Goal: Information Seeking & Learning: Learn about a topic

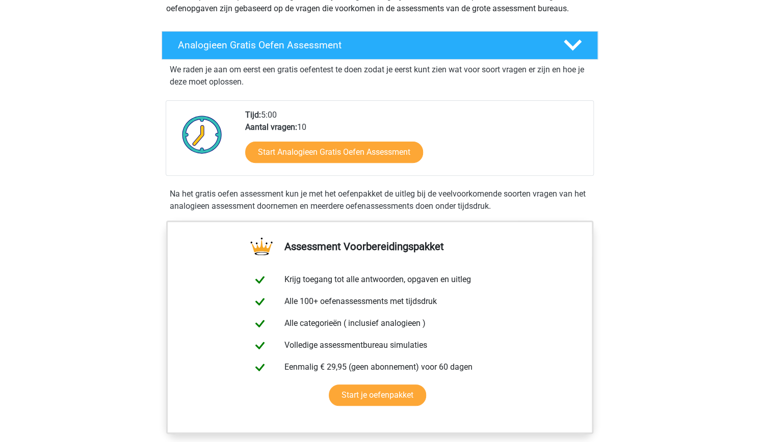
scroll to position [153, 0]
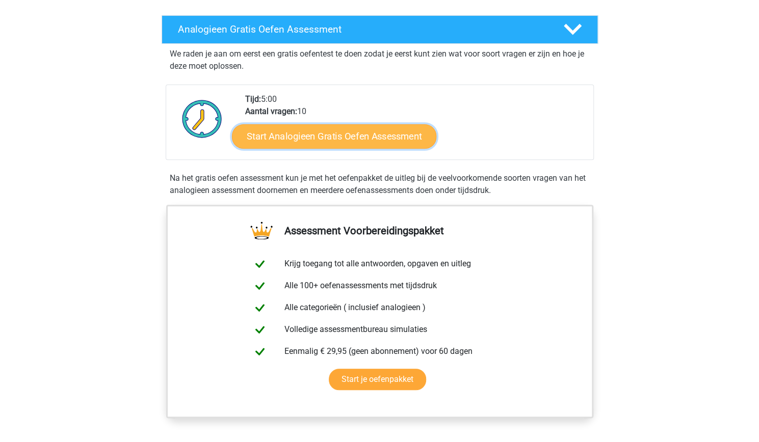
click at [345, 134] on link "Start Analogieen Gratis Oefen Assessment" at bounding box center [334, 136] width 204 height 24
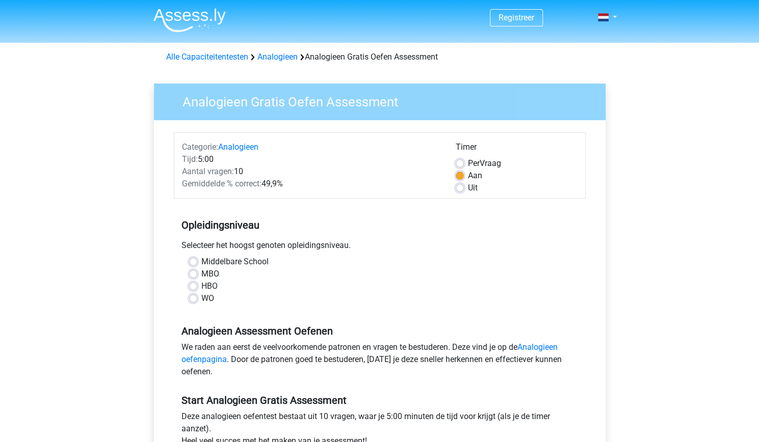
click at [201, 282] on label "HBO" at bounding box center [209, 286] width 16 height 12
click at [191, 282] on input "HBO" at bounding box center [193, 285] width 8 height 10
radio input "true"
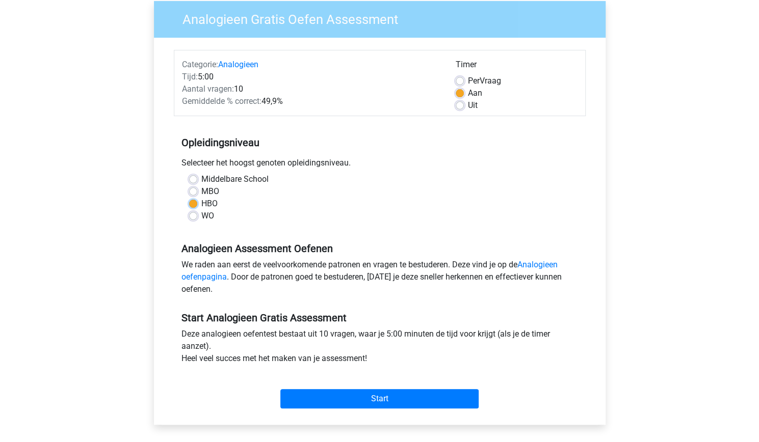
scroll to position [102, 0]
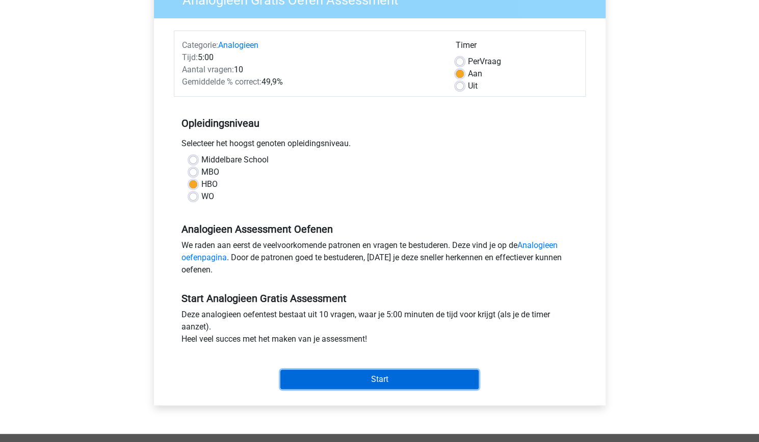
click at [339, 383] on input "Start" at bounding box center [379, 379] width 198 height 19
click at [334, 376] on input "Start" at bounding box center [379, 379] width 198 height 19
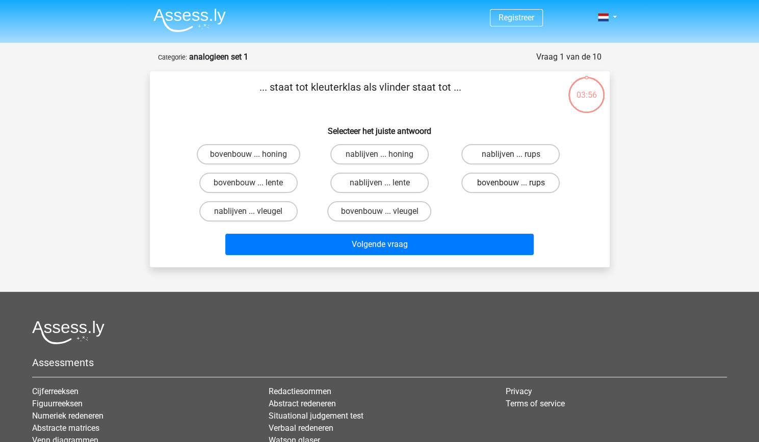
click at [479, 183] on label "bovenbouw ... rups" at bounding box center [510, 183] width 98 height 20
click at [511, 183] on input "bovenbouw ... rups" at bounding box center [514, 186] width 7 height 7
radio input "true"
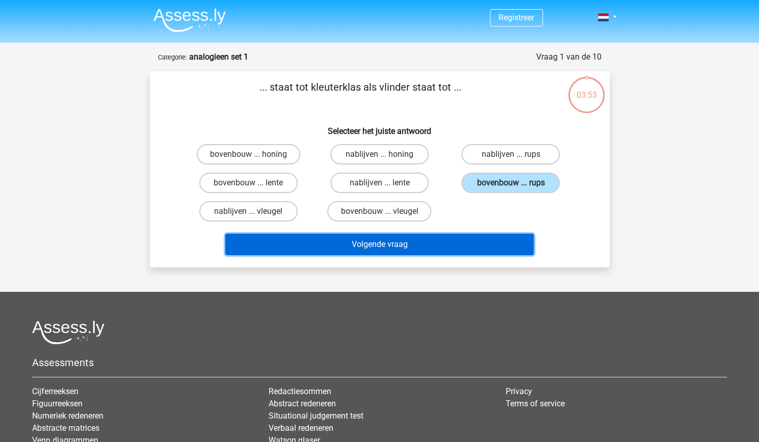
click at [386, 247] on button "Volgende vraag" at bounding box center [379, 244] width 308 height 21
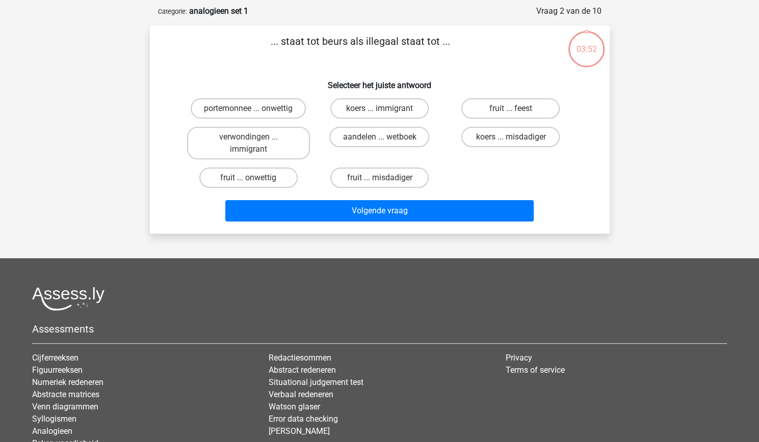
scroll to position [51, 0]
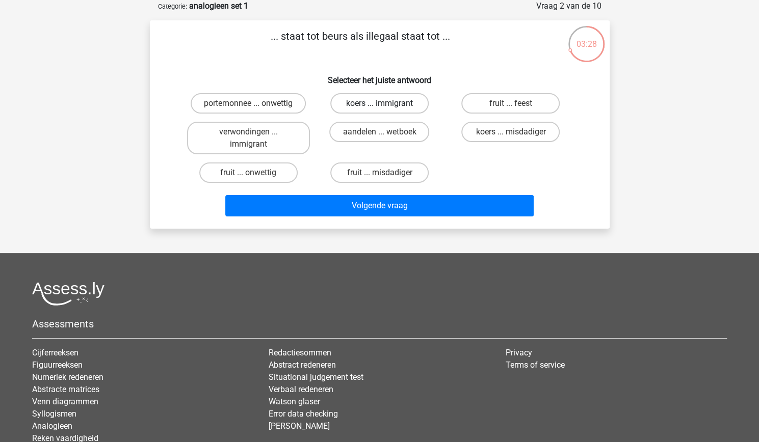
click at [388, 102] on label "koers ... immigrant" at bounding box center [379, 103] width 98 height 20
click at [386, 103] on input "koers ... immigrant" at bounding box center [382, 106] width 7 height 7
radio input "true"
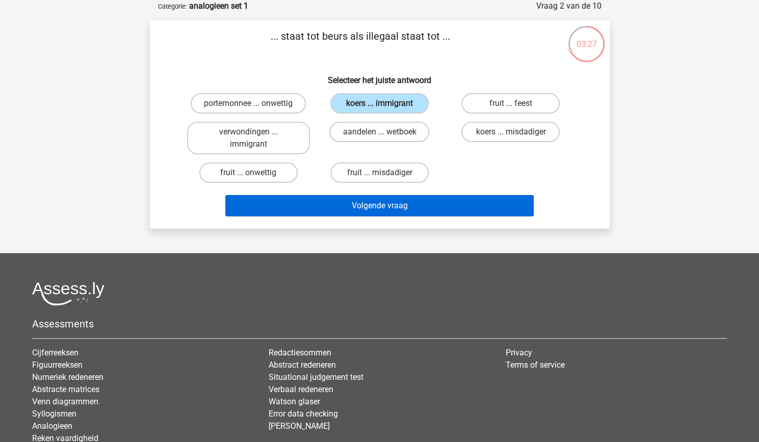
drag, startPoint x: 386, startPoint y: 194, endPoint x: 386, endPoint y: 201, distance: 7.6
click at [386, 201] on div "Volgende vraag" at bounding box center [379, 204] width 427 height 34
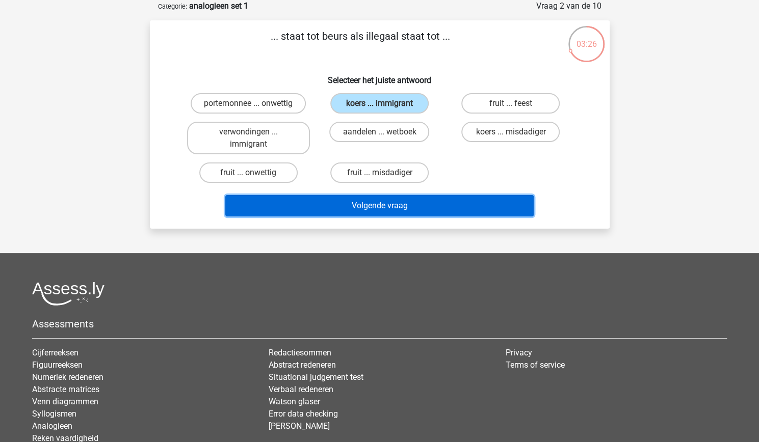
click at [386, 207] on button "Volgende vraag" at bounding box center [379, 205] width 308 height 21
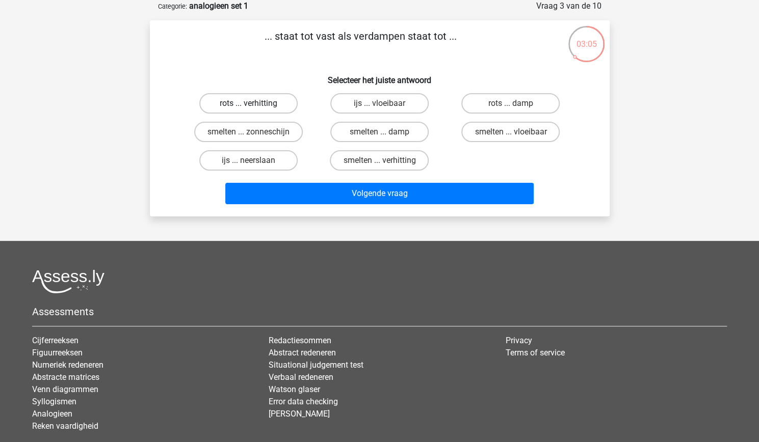
click at [252, 101] on label "rots ... verhitting" at bounding box center [248, 103] width 98 height 20
click at [252, 103] on input "rots ... verhitting" at bounding box center [251, 106] width 7 height 7
radio input "true"
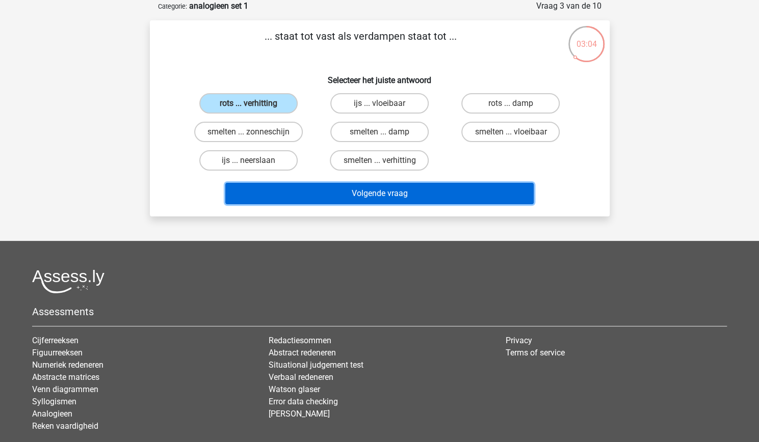
click at [318, 196] on button "Volgende vraag" at bounding box center [379, 193] width 308 height 21
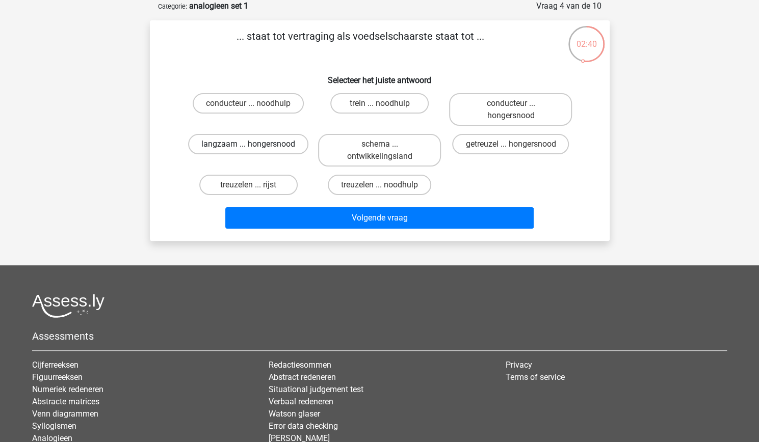
click at [255, 146] on label "langzaam ... hongersnood" at bounding box center [248, 144] width 120 height 20
click at [255, 146] on input "langzaam ... hongersnood" at bounding box center [251, 147] width 7 height 7
radio input "true"
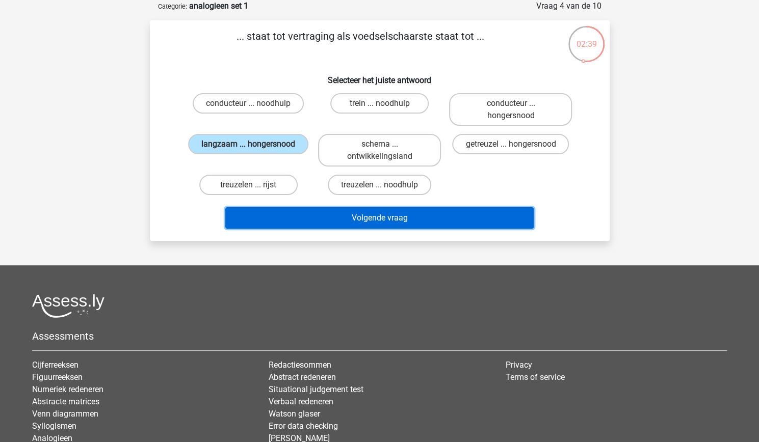
click at [345, 215] on button "Volgende vraag" at bounding box center [379, 217] width 308 height 21
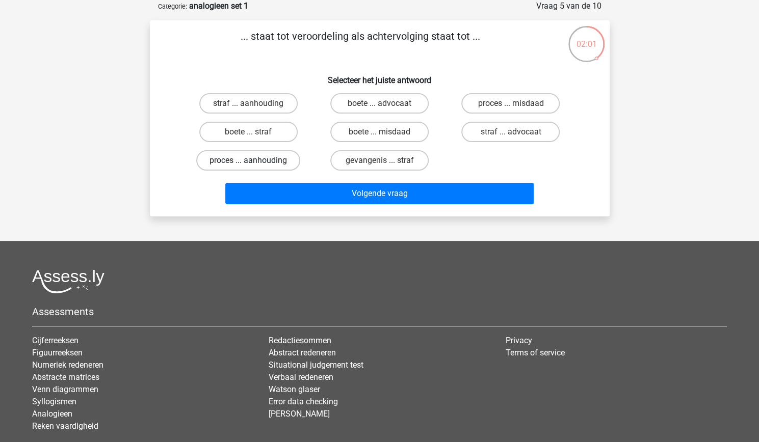
click at [264, 164] on label "proces ... aanhouding" at bounding box center [248, 160] width 104 height 20
click at [255, 164] on input "proces ... aanhouding" at bounding box center [251, 164] width 7 height 7
radio input "true"
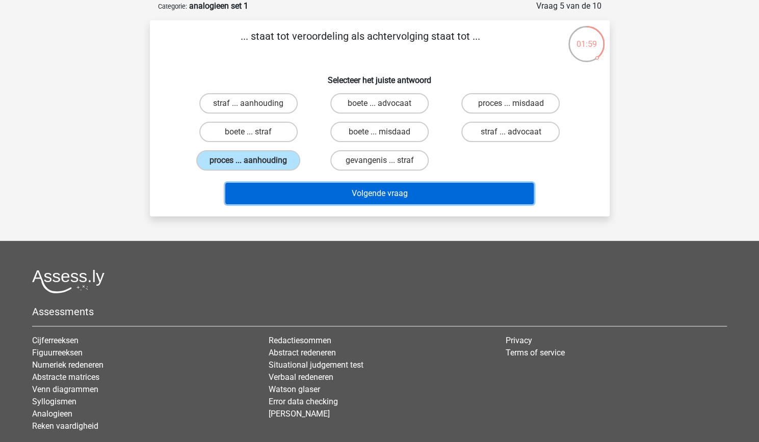
click at [321, 194] on button "Volgende vraag" at bounding box center [379, 193] width 308 height 21
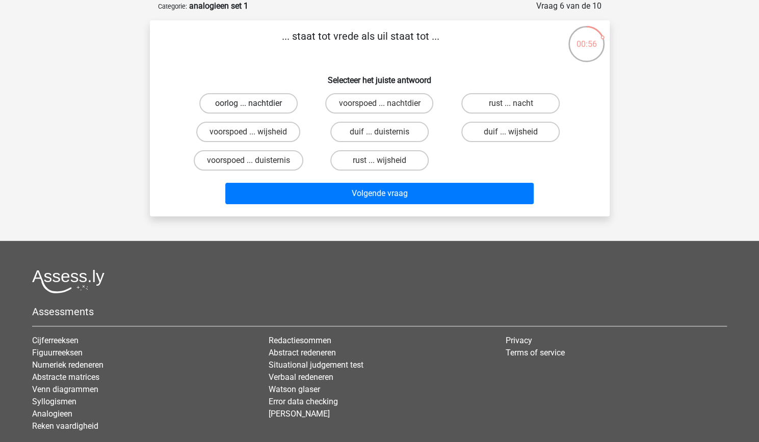
click at [271, 107] on label "oorlog ... nachtdier" at bounding box center [248, 103] width 98 height 20
click at [255, 107] on input "oorlog ... nachtdier" at bounding box center [251, 106] width 7 height 7
radio input "true"
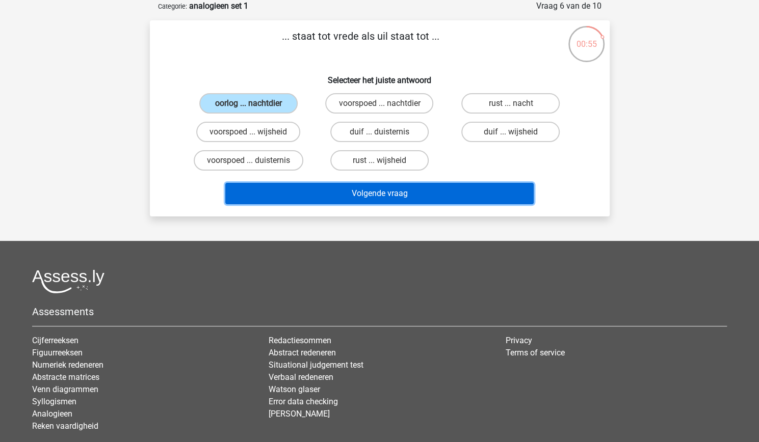
click at [282, 194] on button "Volgende vraag" at bounding box center [379, 193] width 308 height 21
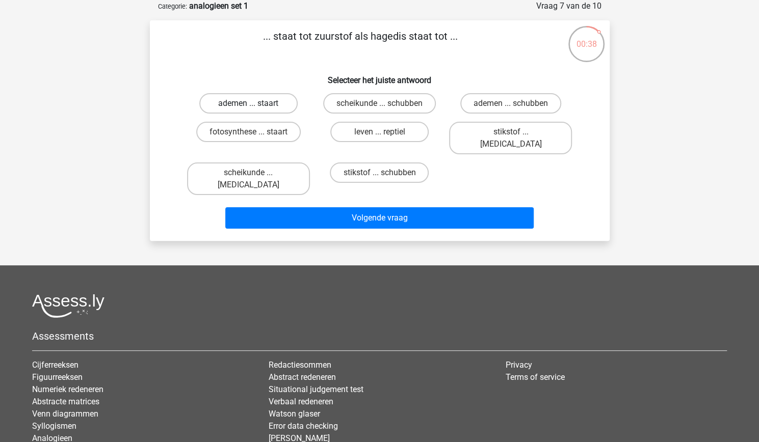
click at [243, 104] on label "ademen ... staart" at bounding box center [248, 103] width 98 height 20
click at [248, 104] on input "ademen ... staart" at bounding box center [251, 106] width 7 height 7
radio input "true"
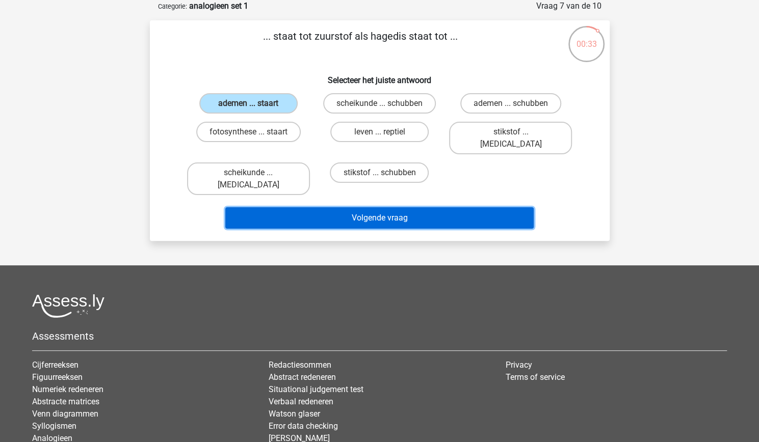
click at [434, 207] on button "Volgende vraag" at bounding box center [379, 217] width 308 height 21
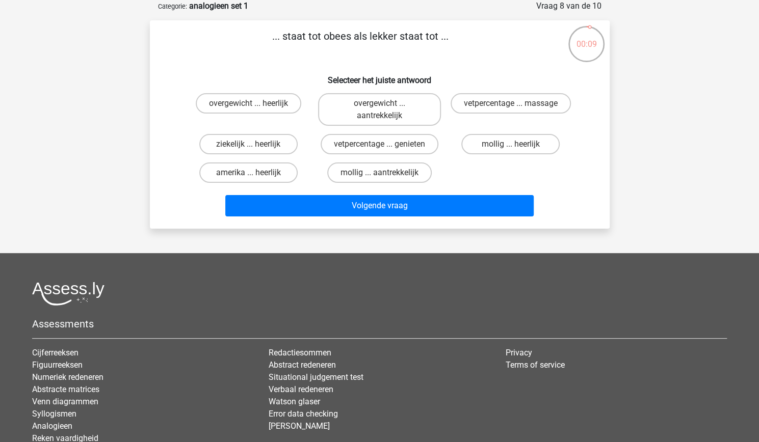
click at [254, 104] on input "overgewicht ... heerlijk" at bounding box center [251, 106] width 7 height 7
radio input "true"
click at [354, 114] on label "overgewicht ... aantrekkelijk" at bounding box center [379, 109] width 123 height 33
click at [379, 110] on input "overgewicht ... aantrekkelijk" at bounding box center [382, 106] width 7 height 7
radio input "true"
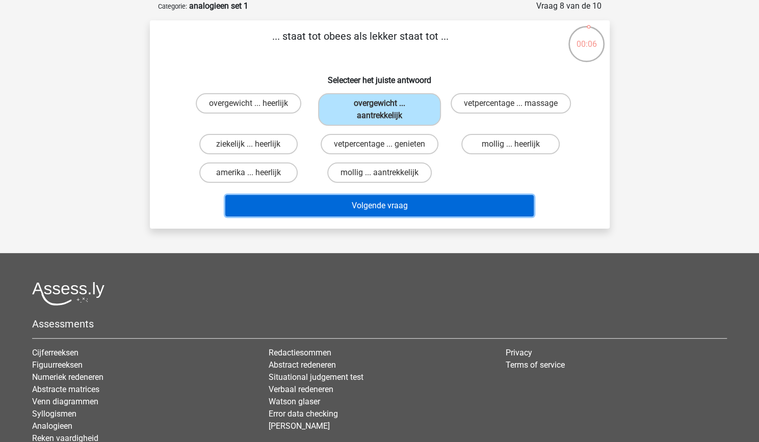
click at [392, 205] on button "Volgende vraag" at bounding box center [379, 205] width 308 height 21
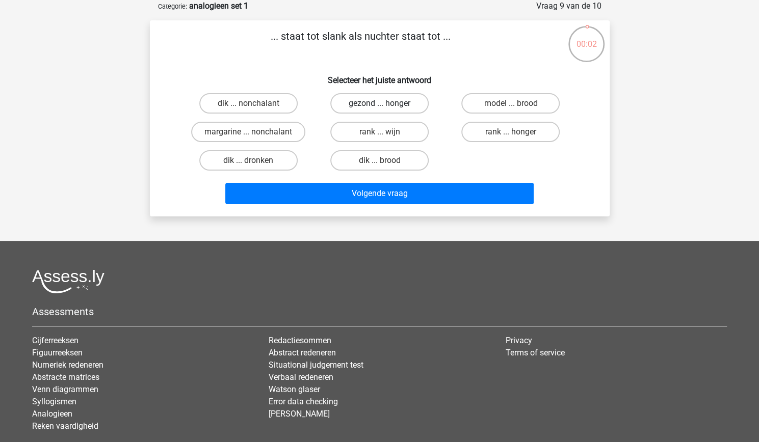
click at [377, 106] on label "gezond ... honger" at bounding box center [379, 103] width 98 height 20
click at [379, 106] on input "gezond ... honger" at bounding box center [382, 106] width 7 height 7
radio input "true"
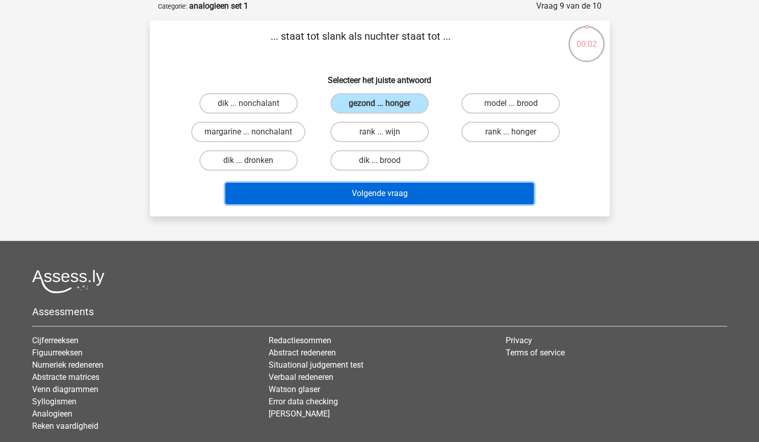
click at [389, 189] on button "Volgende vraag" at bounding box center [379, 193] width 308 height 21
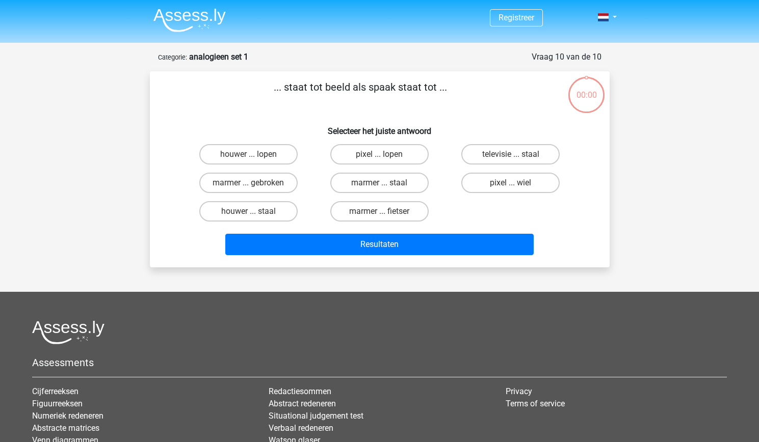
scroll to position [51, 0]
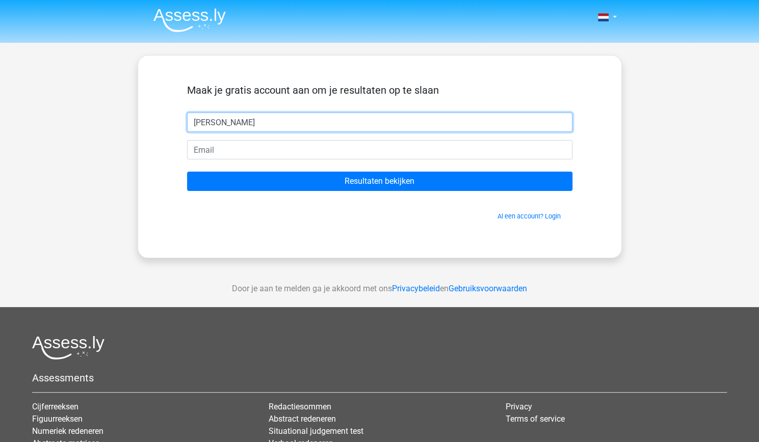
type input "[PERSON_NAME]"
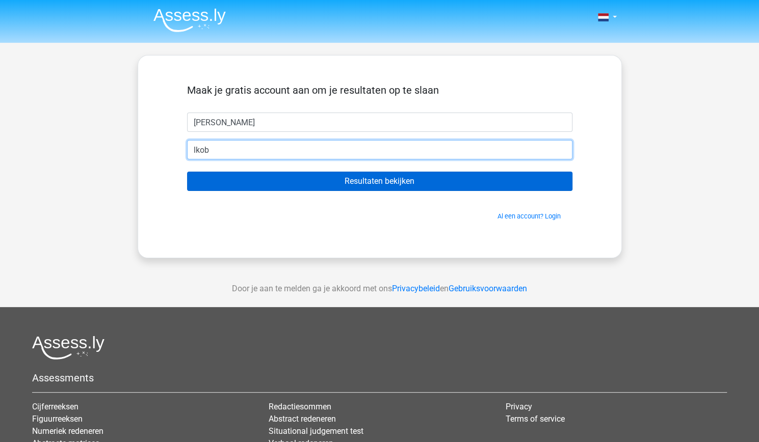
type input "[EMAIL_ADDRESS][DOMAIN_NAME]"
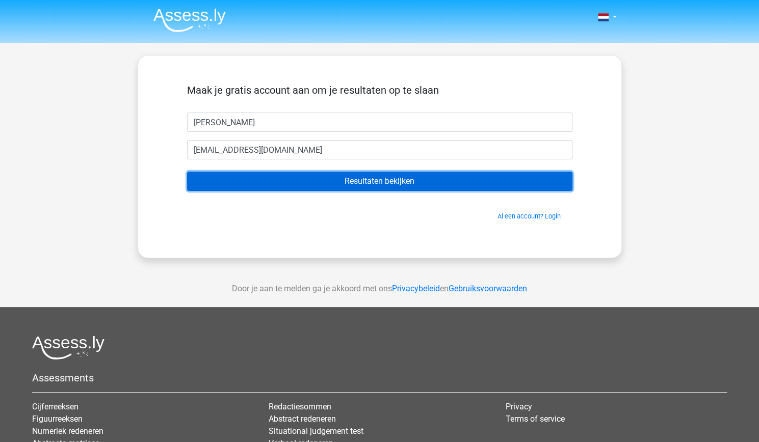
click at [306, 178] on input "Resultaten bekijken" at bounding box center [379, 181] width 385 height 19
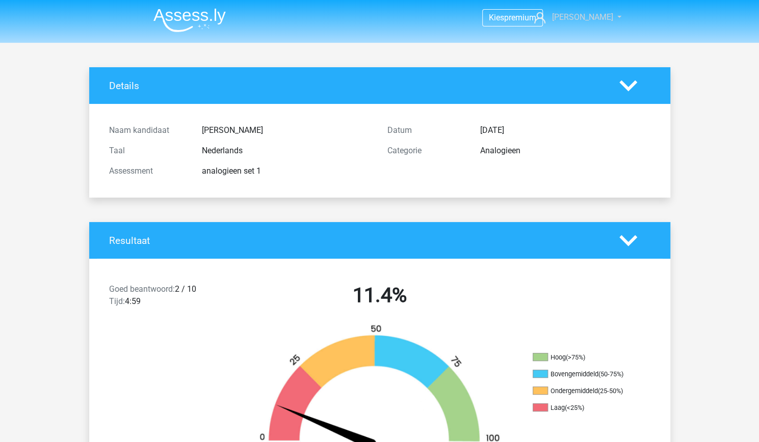
click at [598, 16] on span "[PERSON_NAME]" at bounding box center [581, 17] width 61 height 10
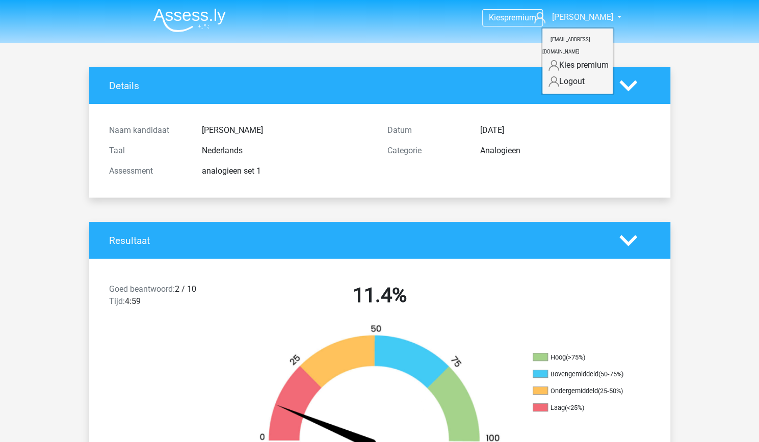
click at [192, 16] on img at bounding box center [189, 20] width 72 height 24
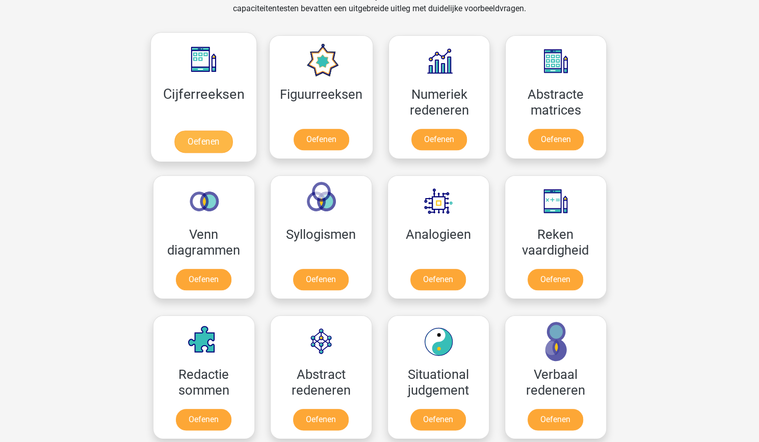
scroll to position [459, 0]
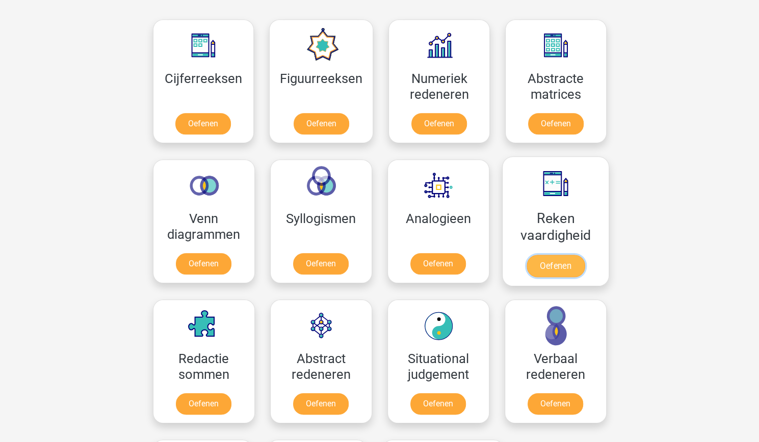
click at [553, 271] on link "Oefenen" at bounding box center [555, 266] width 58 height 22
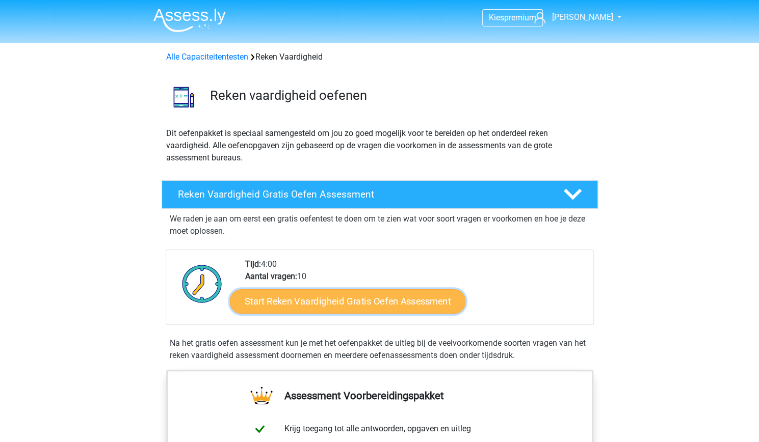
click at [347, 301] on link "Start Reken Vaardigheid Gratis Oefen Assessment" at bounding box center [347, 301] width 235 height 24
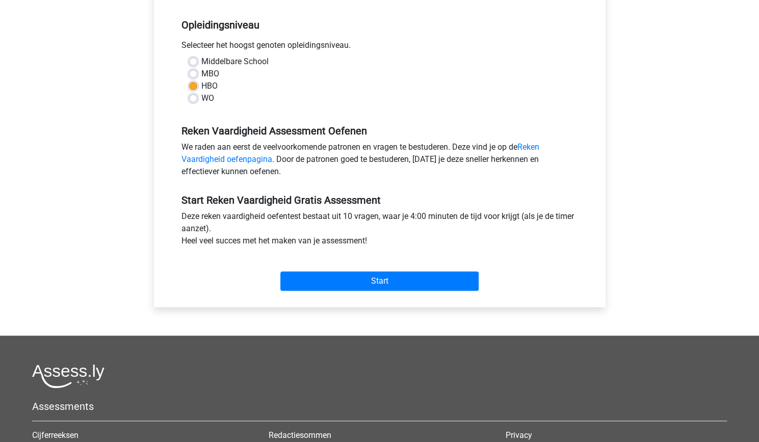
scroll to position [255, 0]
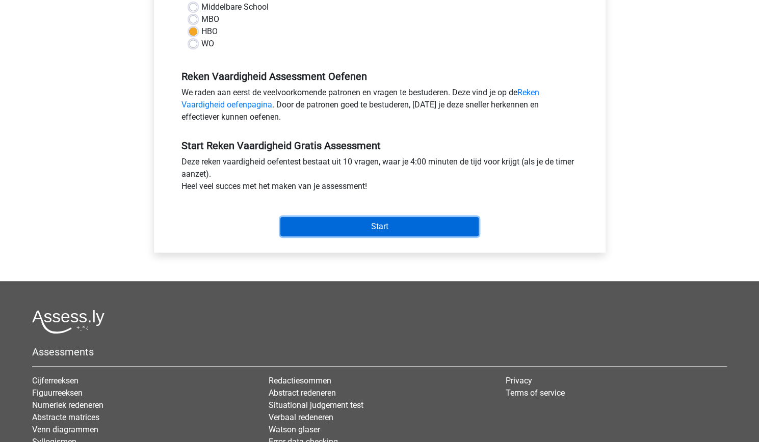
click at [326, 227] on input "Start" at bounding box center [379, 226] width 198 height 19
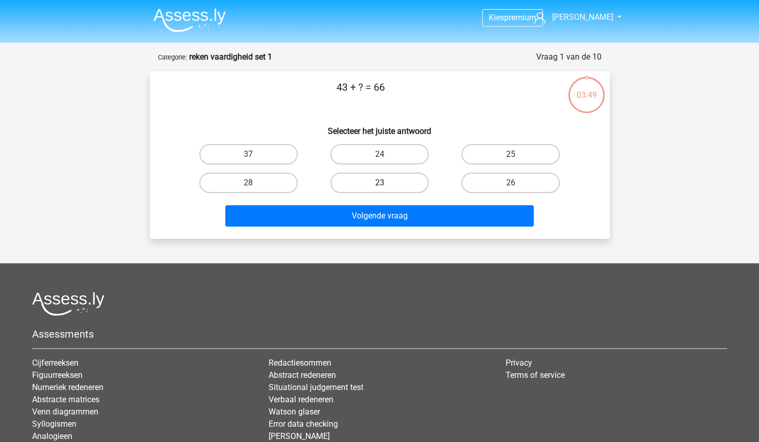
click at [380, 179] on label "23" at bounding box center [379, 183] width 98 height 20
click at [380, 183] on input "23" at bounding box center [382, 186] width 7 height 7
radio input "true"
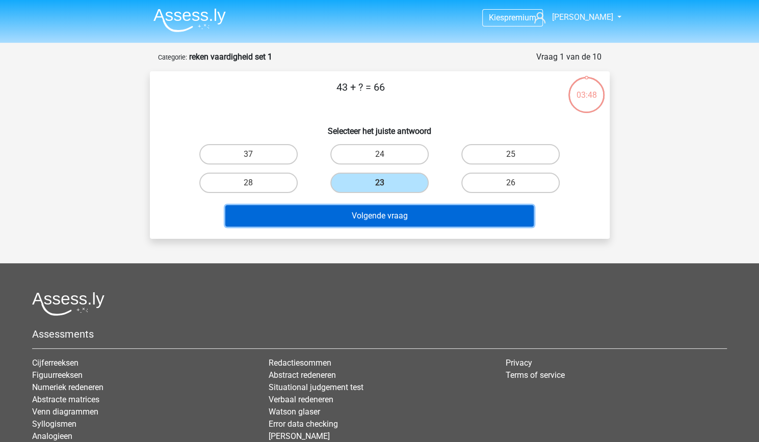
click at [396, 219] on button "Volgende vraag" at bounding box center [379, 215] width 308 height 21
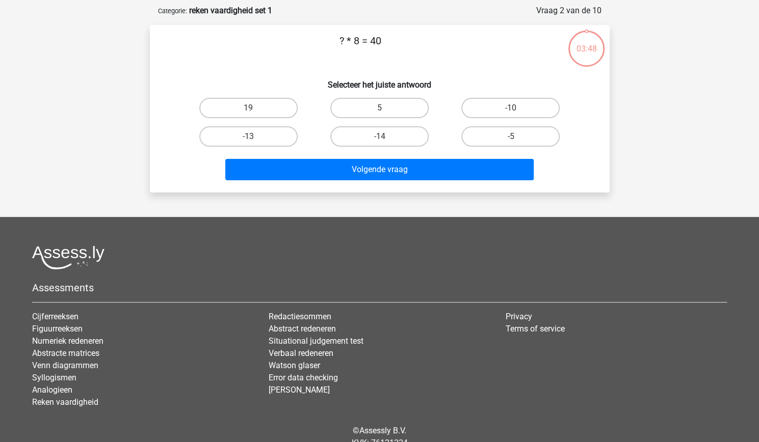
scroll to position [51, 0]
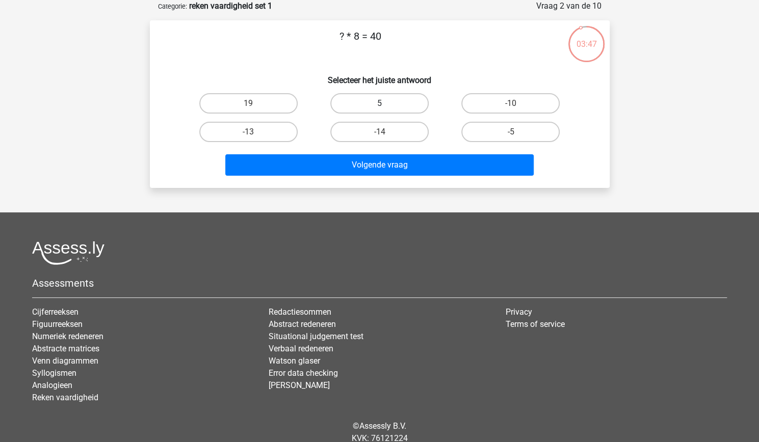
click at [388, 104] on label "5" at bounding box center [379, 103] width 98 height 20
click at [386, 104] on input "5" at bounding box center [382, 106] width 7 height 7
radio input "true"
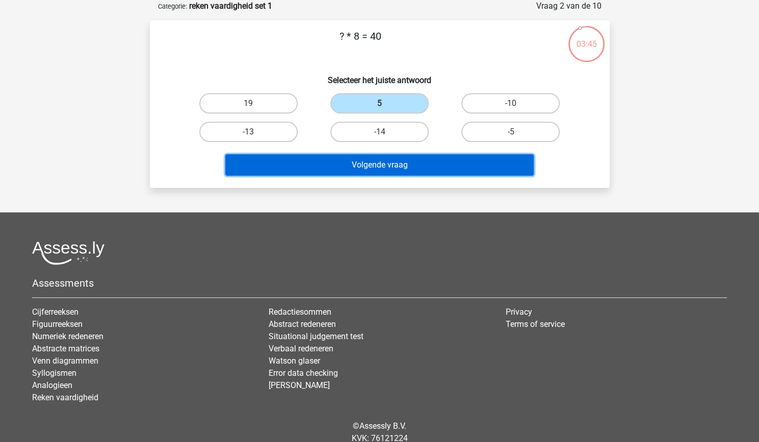
click at [382, 169] on button "Volgende vraag" at bounding box center [379, 164] width 308 height 21
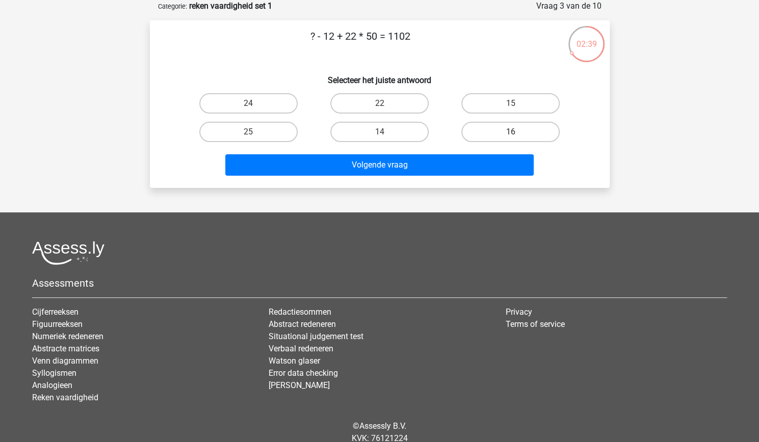
click at [503, 132] on label "16" at bounding box center [510, 132] width 98 height 20
click at [511, 132] on input "16" at bounding box center [514, 135] width 7 height 7
radio input "true"
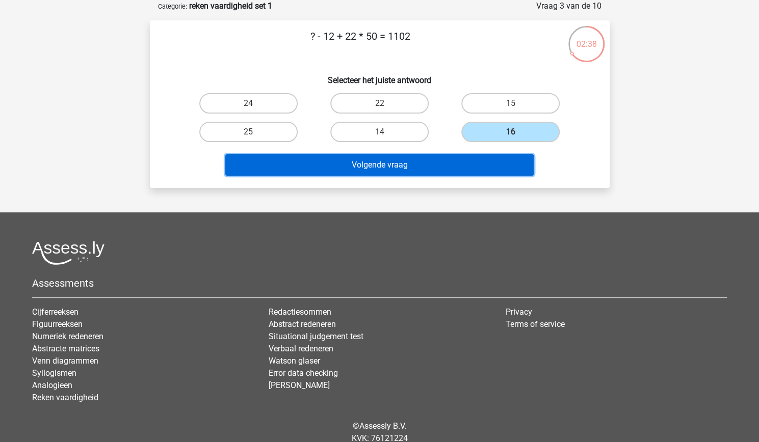
click at [453, 161] on button "Volgende vraag" at bounding box center [379, 164] width 308 height 21
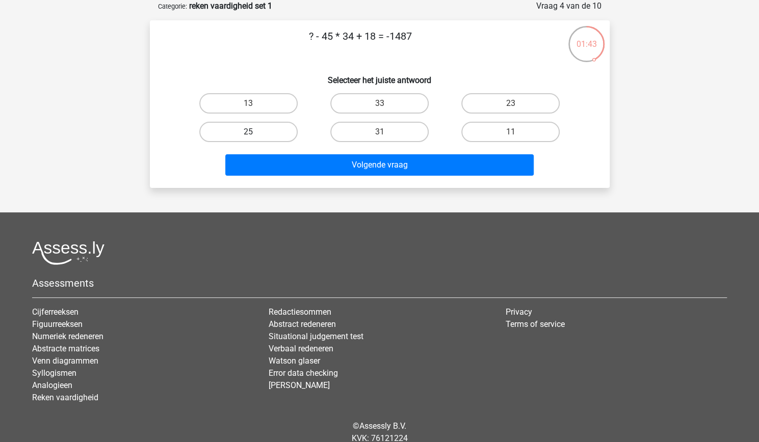
click at [272, 130] on label "25" at bounding box center [248, 132] width 98 height 20
click at [255, 132] on input "25" at bounding box center [251, 135] width 7 height 7
radio input "true"
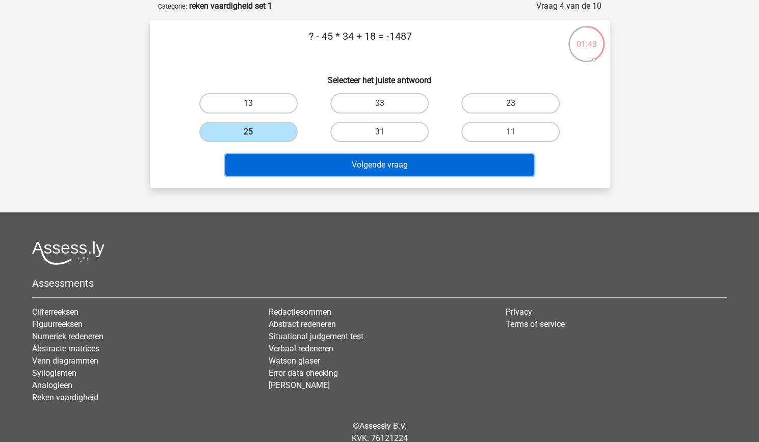
click at [307, 159] on button "Volgende vraag" at bounding box center [379, 164] width 308 height 21
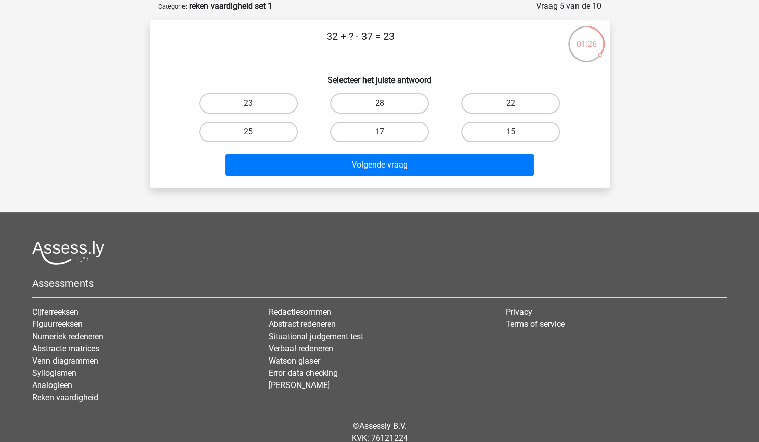
click at [366, 101] on label "28" at bounding box center [379, 103] width 98 height 20
click at [379, 103] on input "28" at bounding box center [382, 106] width 7 height 7
radio input "true"
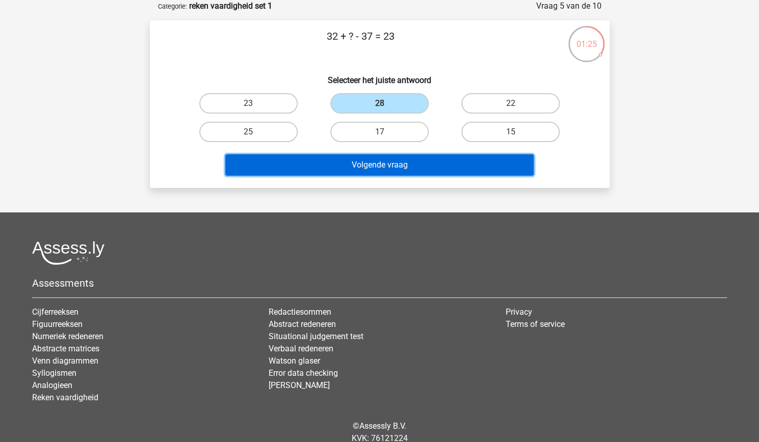
click at [392, 161] on button "Volgende vraag" at bounding box center [379, 164] width 308 height 21
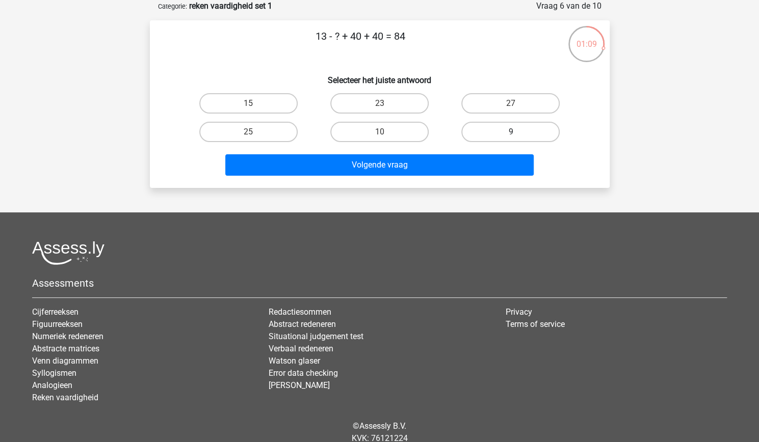
click at [492, 132] on label "9" at bounding box center [510, 132] width 98 height 20
click at [511, 132] on input "9" at bounding box center [514, 135] width 7 height 7
radio input "true"
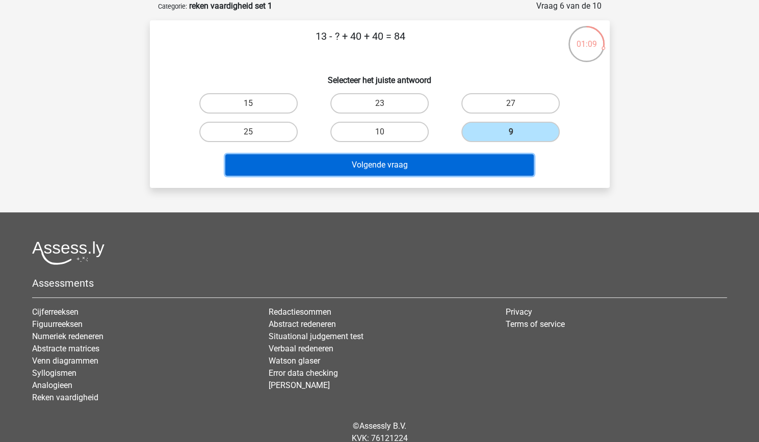
click at [458, 161] on button "Volgende vraag" at bounding box center [379, 164] width 308 height 21
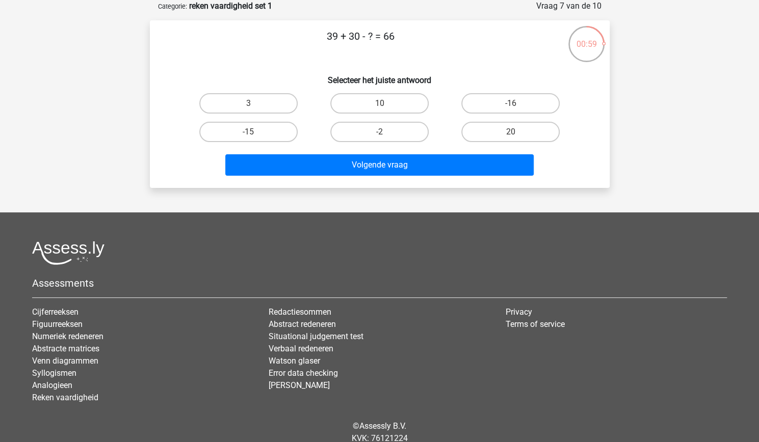
click at [253, 106] on input "3" at bounding box center [251, 106] width 7 height 7
radio input "true"
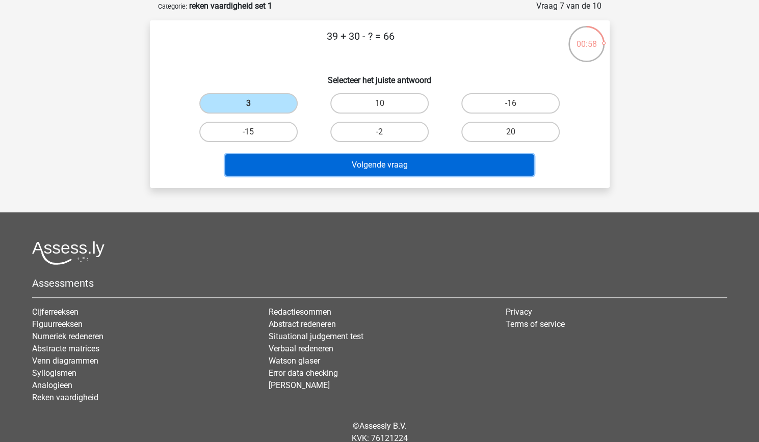
click at [308, 164] on button "Volgende vraag" at bounding box center [379, 164] width 308 height 21
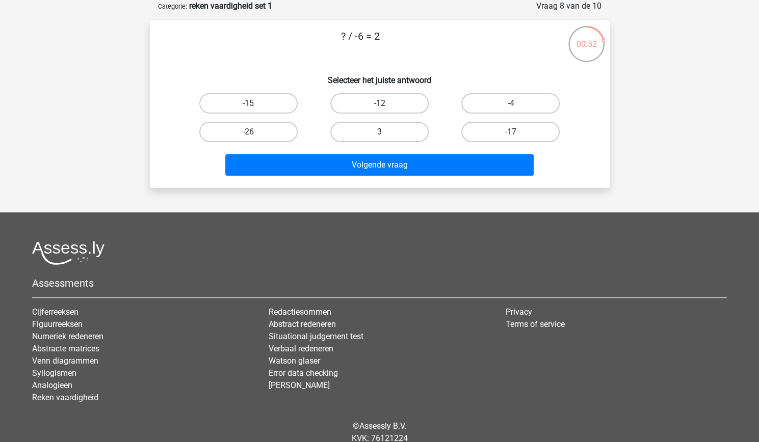
click at [363, 109] on label "-12" at bounding box center [379, 103] width 98 height 20
click at [379, 109] on input "-12" at bounding box center [382, 106] width 7 height 7
radio input "true"
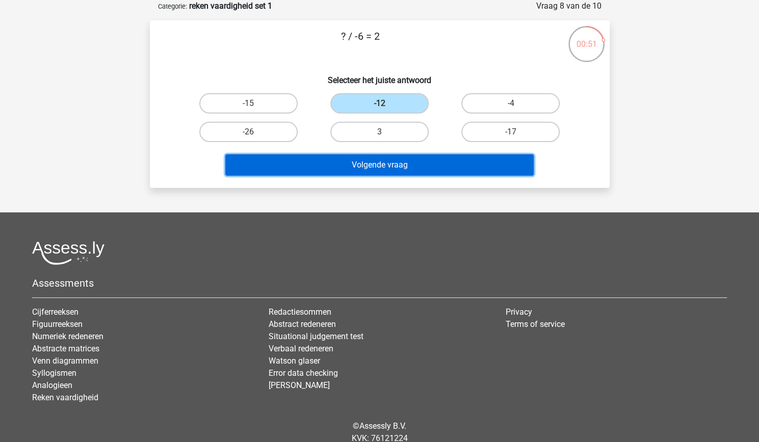
click at [363, 166] on button "Volgende vraag" at bounding box center [379, 164] width 308 height 21
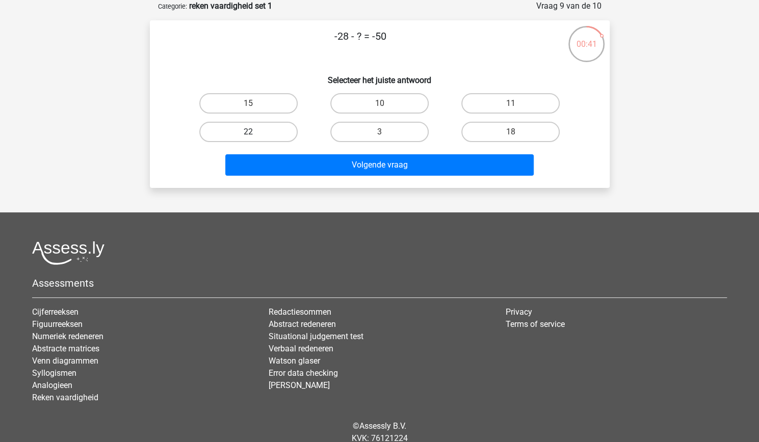
click at [262, 134] on label "22" at bounding box center [248, 132] width 98 height 20
click at [255, 134] on input "22" at bounding box center [251, 135] width 7 height 7
radio input "true"
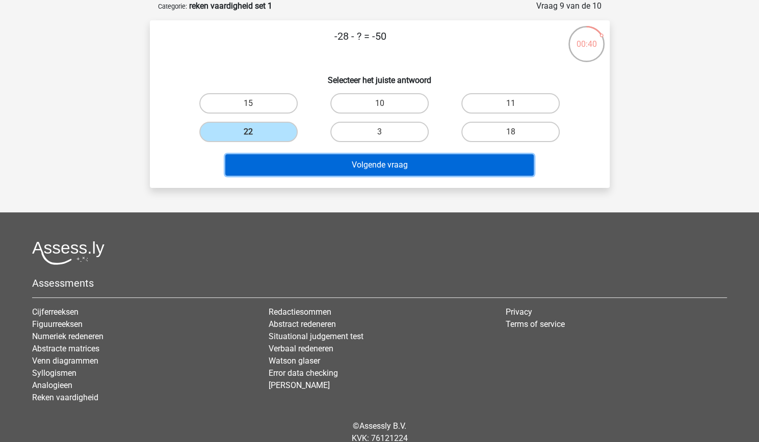
click at [331, 165] on button "Volgende vraag" at bounding box center [379, 164] width 308 height 21
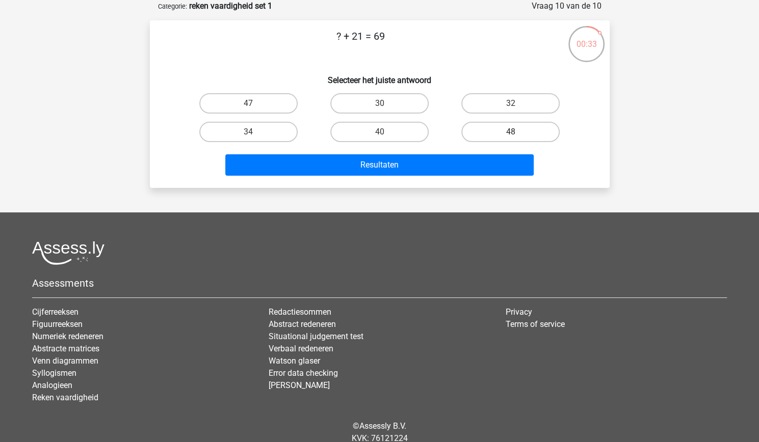
click at [503, 131] on label "48" at bounding box center [510, 132] width 98 height 20
click at [511, 132] on input "48" at bounding box center [514, 135] width 7 height 7
radio input "true"
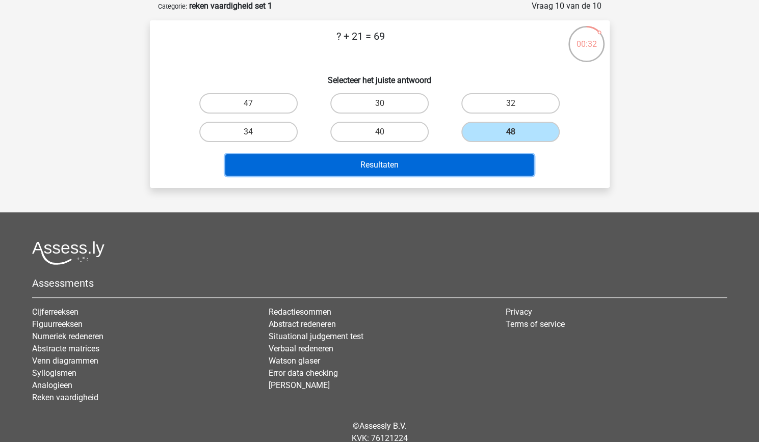
click at [457, 161] on button "Resultaten" at bounding box center [379, 164] width 308 height 21
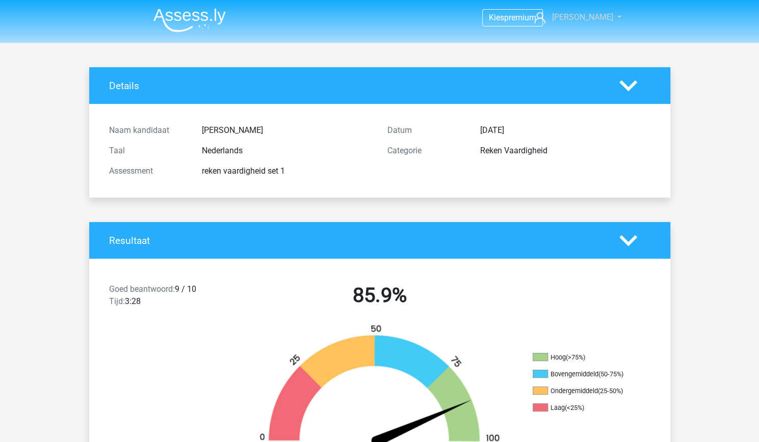
click at [608, 16] on link "[PERSON_NAME]" at bounding box center [572, 17] width 84 height 12
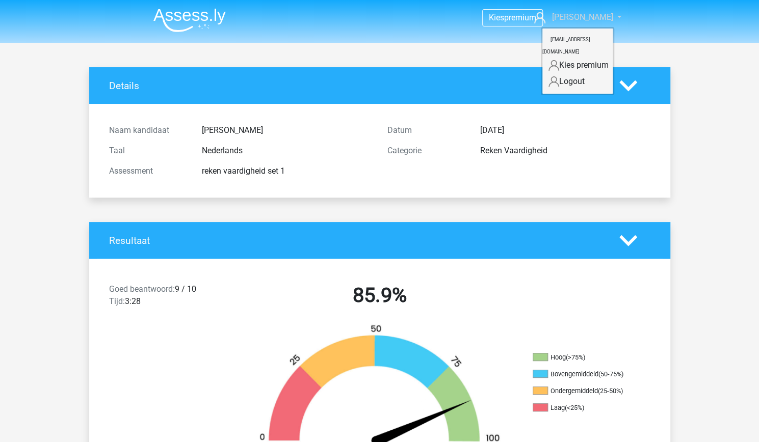
click at [594, 16] on span "[PERSON_NAME]" at bounding box center [581, 17] width 61 height 10
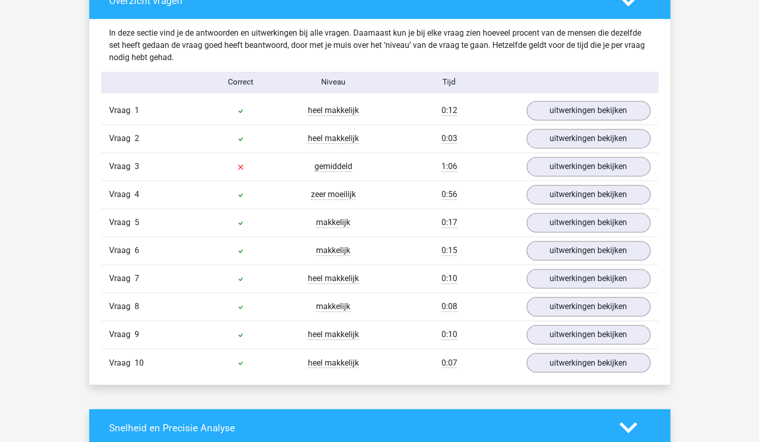
scroll to position [816, 0]
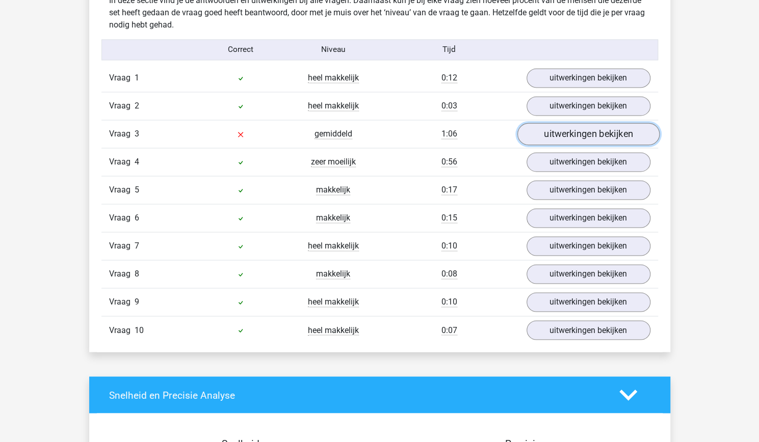
click at [556, 135] on link "uitwerkingen bekijken" at bounding box center [588, 134] width 142 height 22
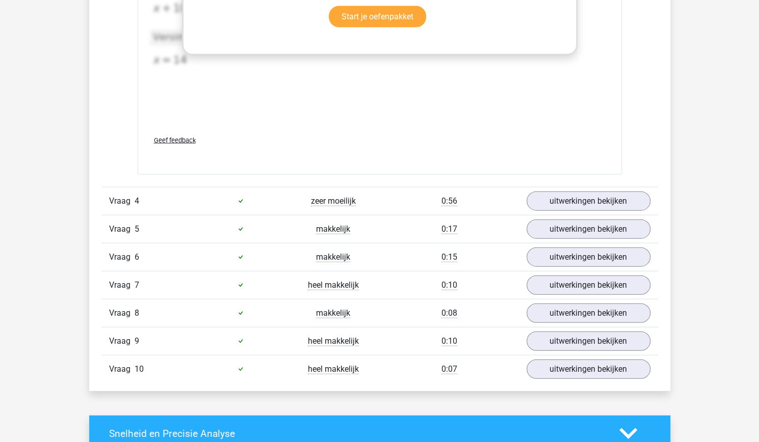
scroll to position [1325, 0]
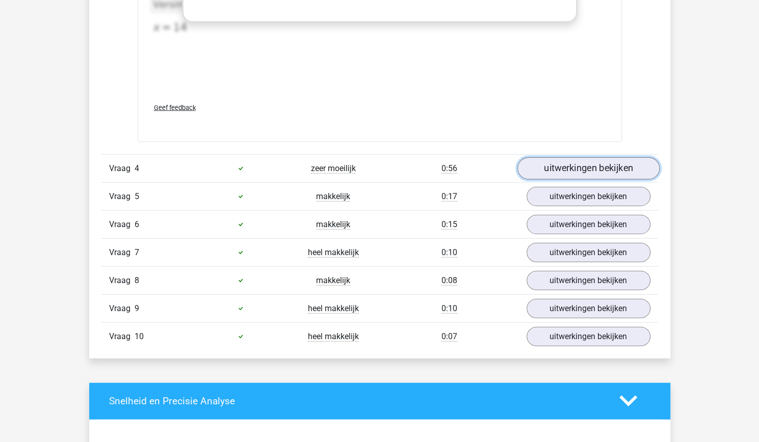
click at [588, 168] on link "uitwerkingen bekijken" at bounding box center [588, 168] width 142 height 22
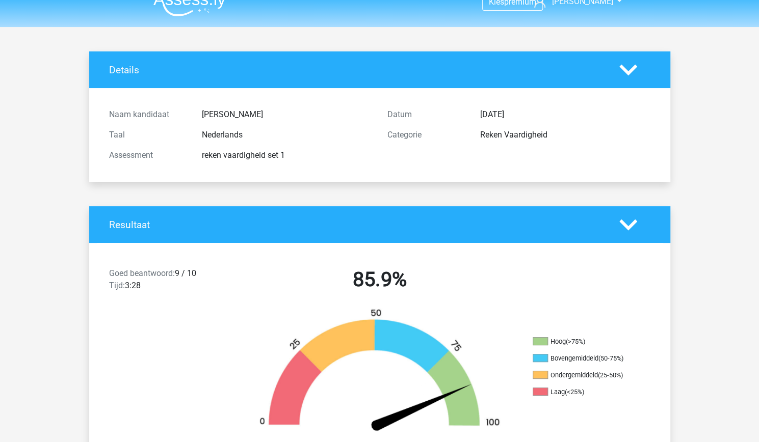
scroll to position [0, 0]
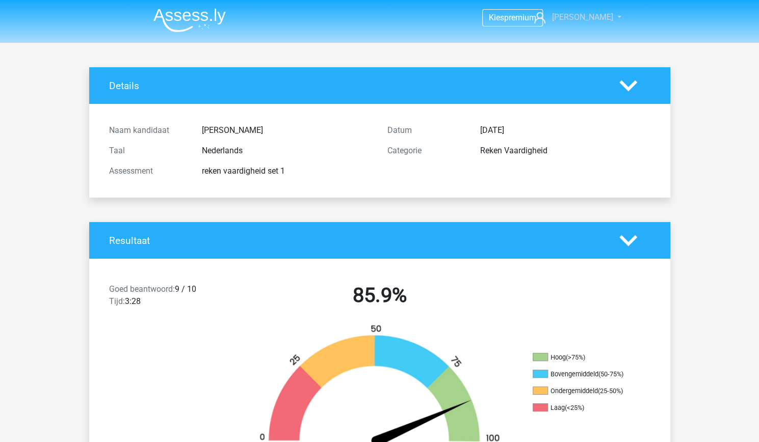
click at [606, 16] on link "[PERSON_NAME]" at bounding box center [572, 17] width 84 height 12
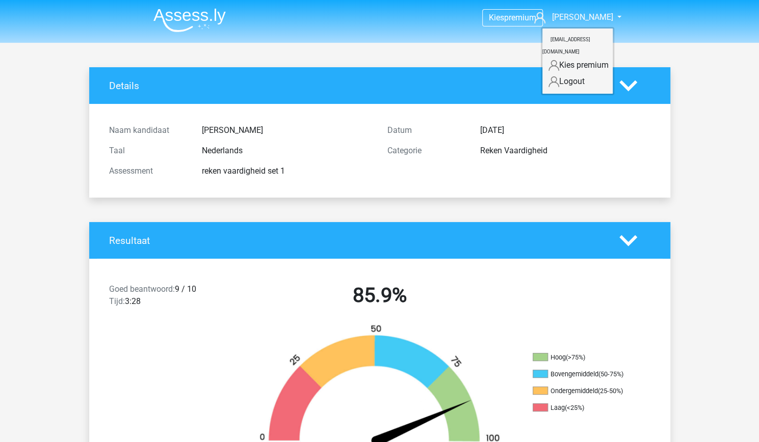
click at [203, 23] on img at bounding box center [189, 20] width 72 height 24
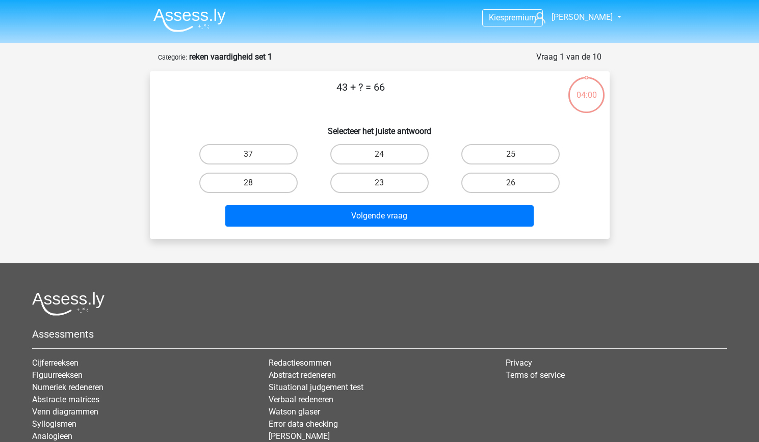
scroll to position [51, 0]
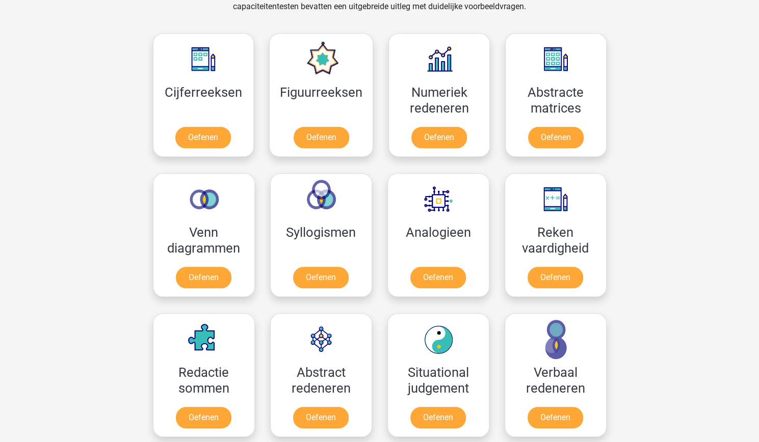
scroll to position [459, 0]
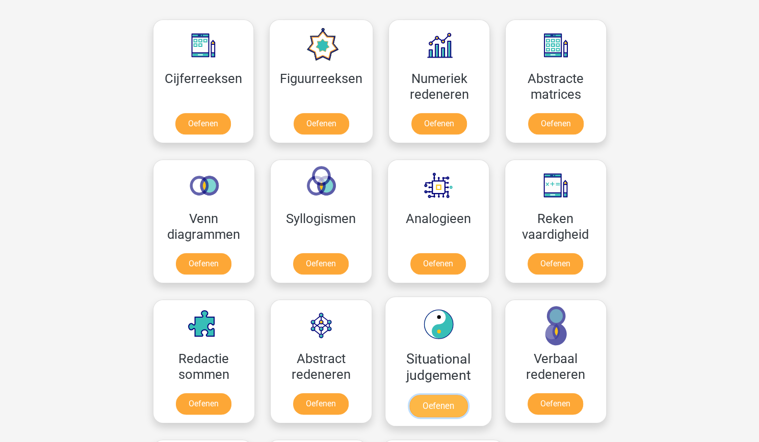
click at [452, 395] on link "Oefenen" at bounding box center [438, 406] width 58 height 22
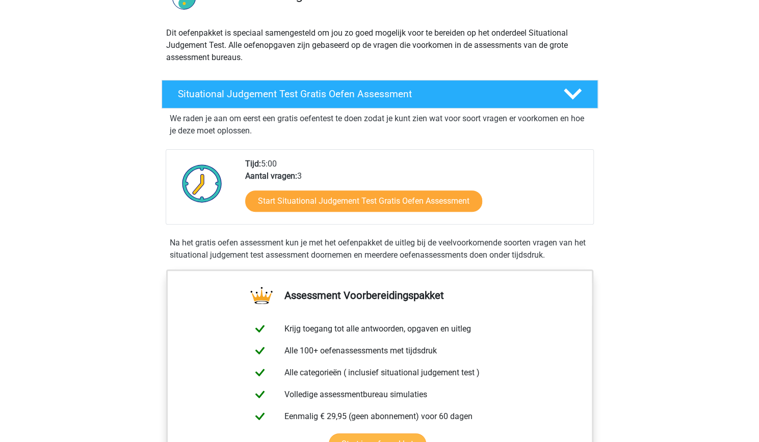
scroll to position [102, 0]
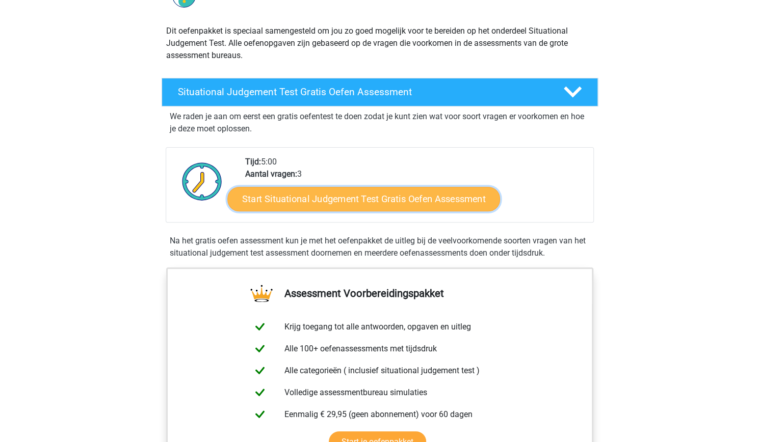
click at [351, 201] on link "Start Situational Judgement Test Gratis Oefen Assessment" at bounding box center [363, 199] width 273 height 24
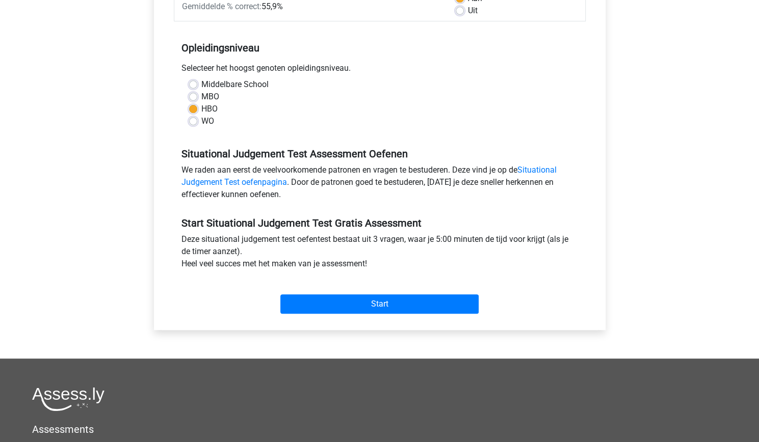
scroll to position [255, 0]
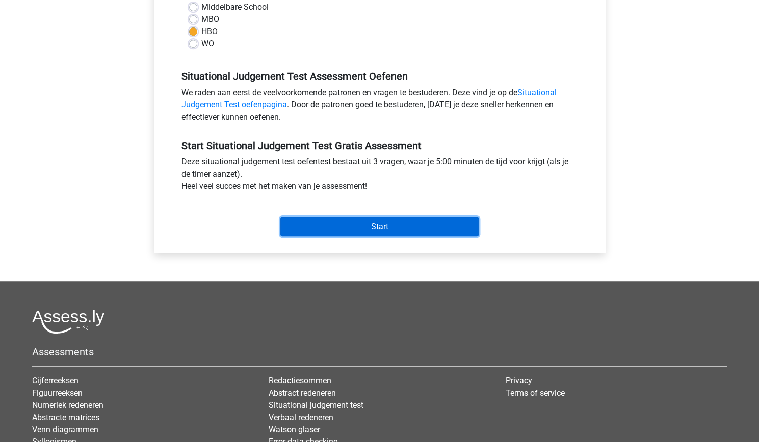
click at [349, 233] on input "Start" at bounding box center [379, 226] width 198 height 19
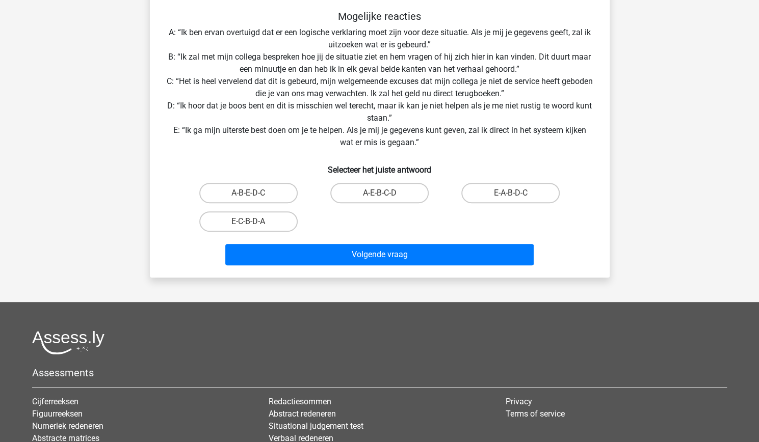
scroll to position [102, 0]
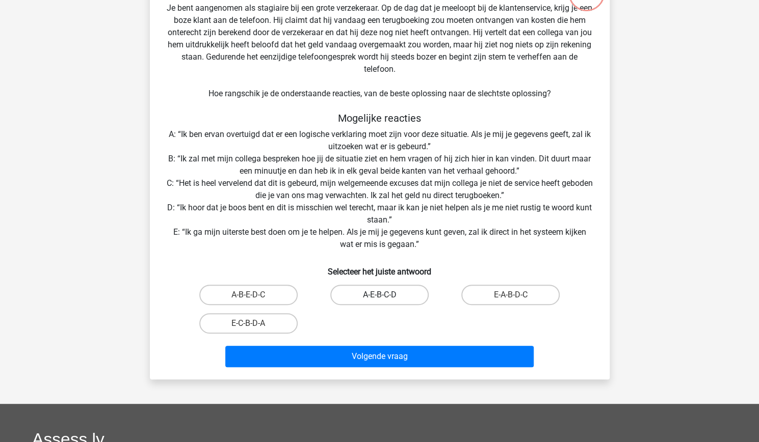
click at [393, 294] on label "A-E-B-C-D" at bounding box center [379, 295] width 98 height 20
click at [386, 295] on input "A-E-B-C-D" at bounding box center [382, 298] width 7 height 7
radio input "true"
click at [491, 290] on label "E-A-B-D-C" at bounding box center [510, 295] width 98 height 20
click at [511, 295] on input "E-A-B-D-C" at bounding box center [514, 298] width 7 height 7
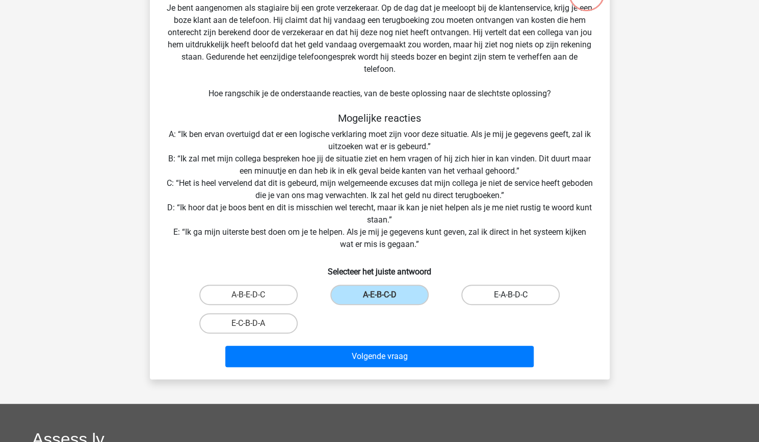
radio input "true"
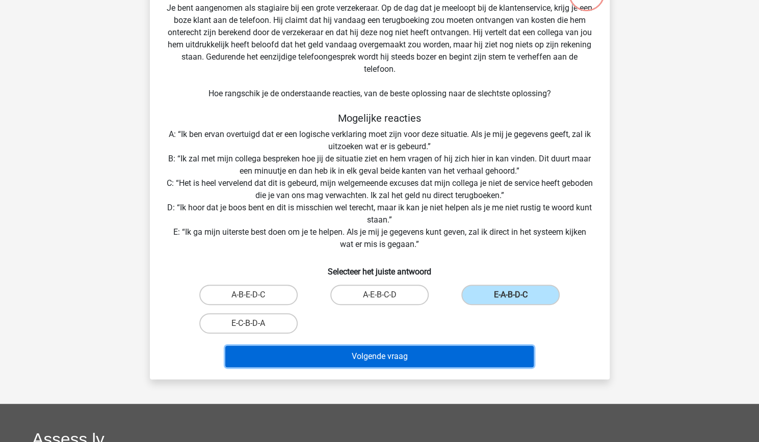
click at [427, 357] on button "Volgende vraag" at bounding box center [379, 356] width 308 height 21
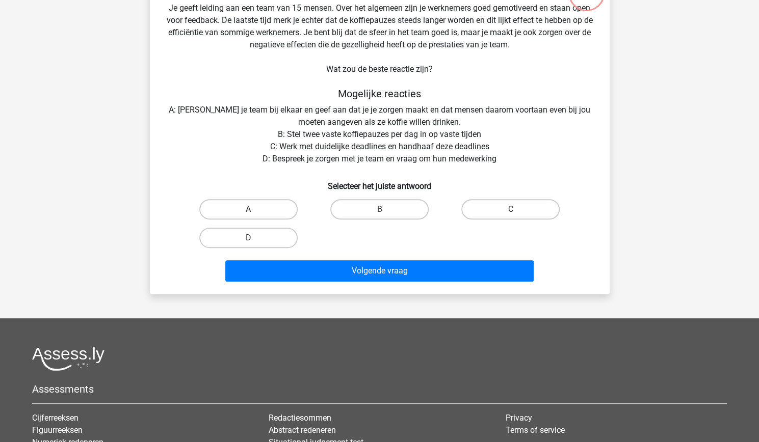
scroll to position [51, 0]
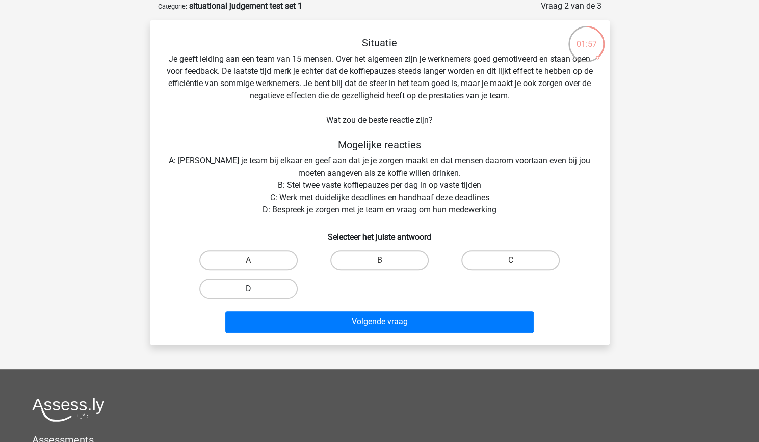
click at [243, 294] on label "D" at bounding box center [248, 289] width 98 height 20
click at [248, 294] on input "D" at bounding box center [251, 292] width 7 height 7
radio input "true"
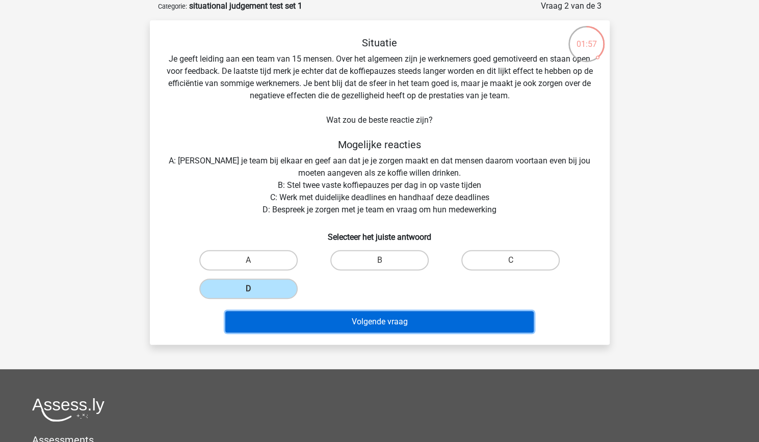
click at [314, 321] on button "Volgende vraag" at bounding box center [379, 321] width 308 height 21
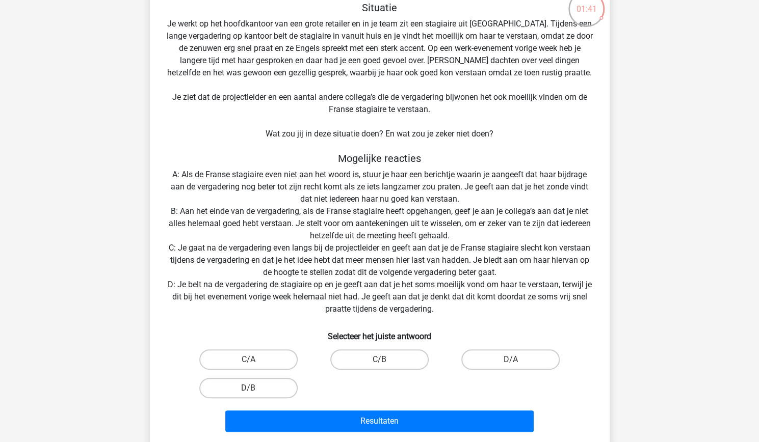
scroll to position [102, 0]
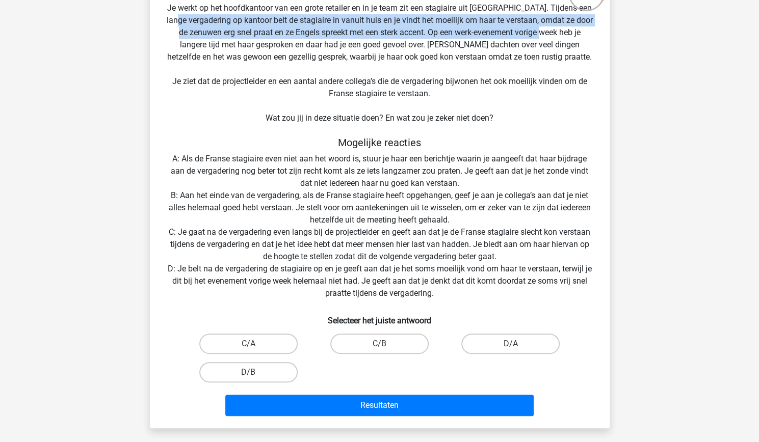
drag, startPoint x: 193, startPoint y: 22, endPoint x: 554, endPoint y: 32, distance: 360.5
click at [554, 32] on div "Situatie Je werkt op het hoofdkantoor van een grote retailer en in je team zit …" at bounding box center [380, 203] width 452 height 435
click at [322, 31] on div "Situatie Je werkt op het hoofdkantoor van een grote retailer en in je team zit …" at bounding box center [380, 203] width 452 height 435
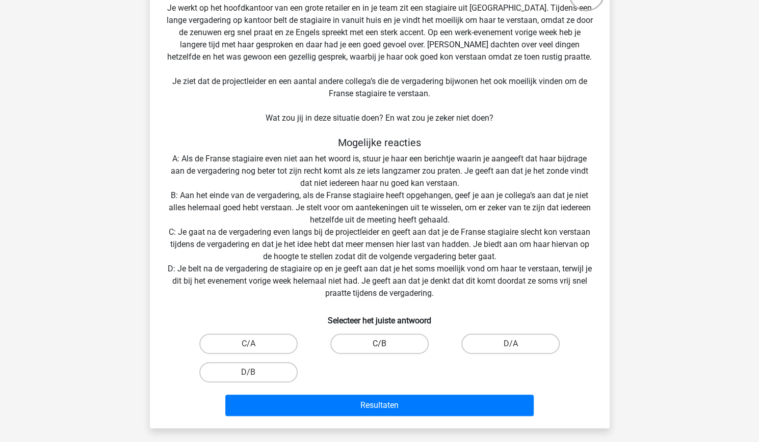
click at [404, 343] on label "C/B" at bounding box center [379, 344] width 98 height 20
click at [386, 344] on input "C/B" at bounding box center [382, 347] width 7 height 7
radio input "true"
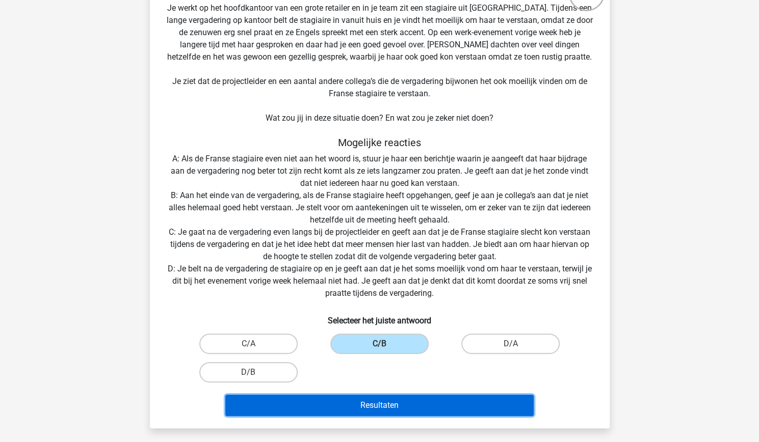
click at [386, 403] on button "Resultaten" at bounding box center [379, 405] width 308 height 21
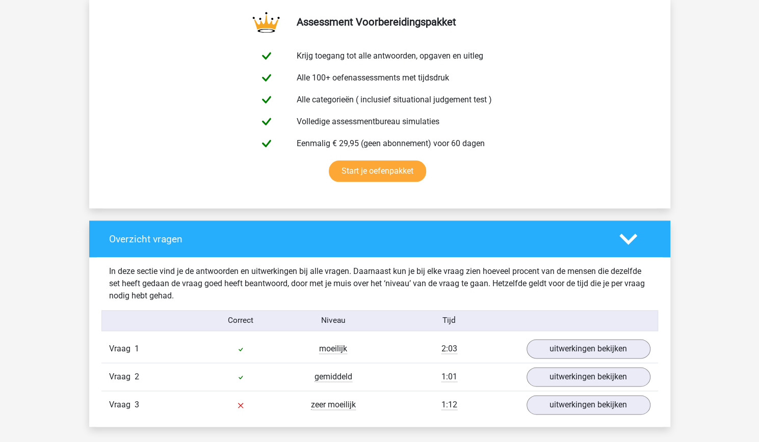
scroll to position [561, 0]
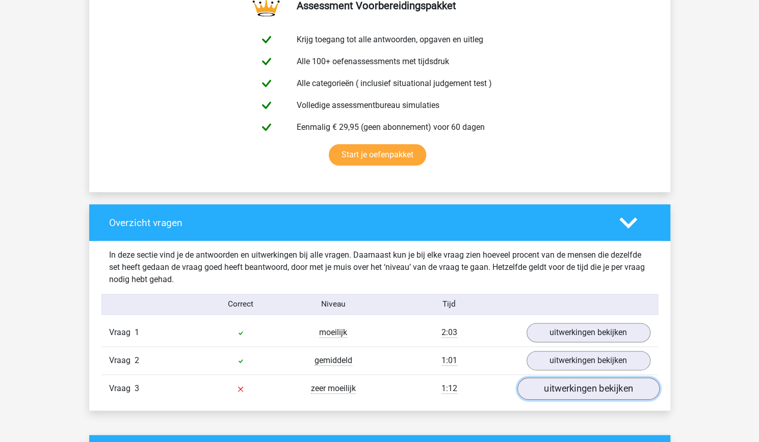
click at [568, 389] on link "uitwerkingen bekijken" at bounding box center [588, 389] width 142 height 22
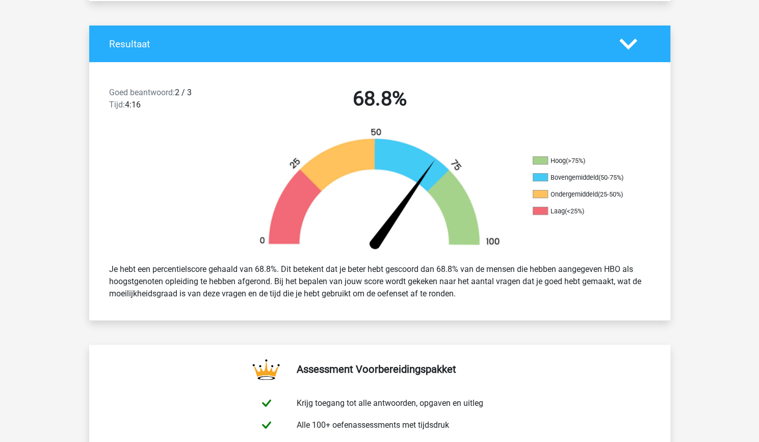
scroll to position [0, 0]
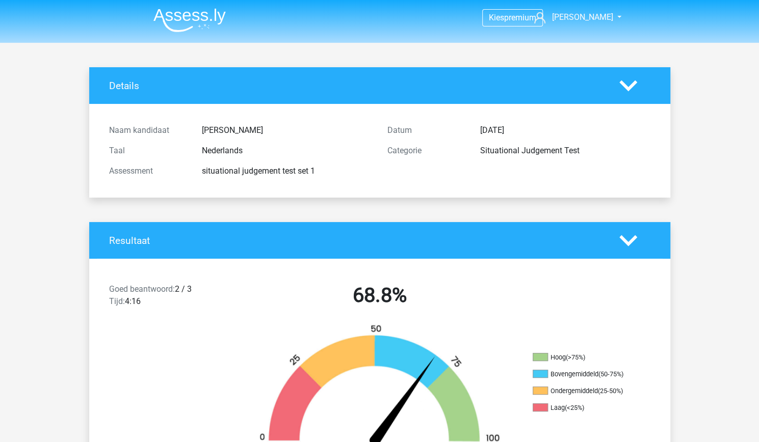
click at [629, 77] on icon at bounding box center [628, 86] width 18 height 18
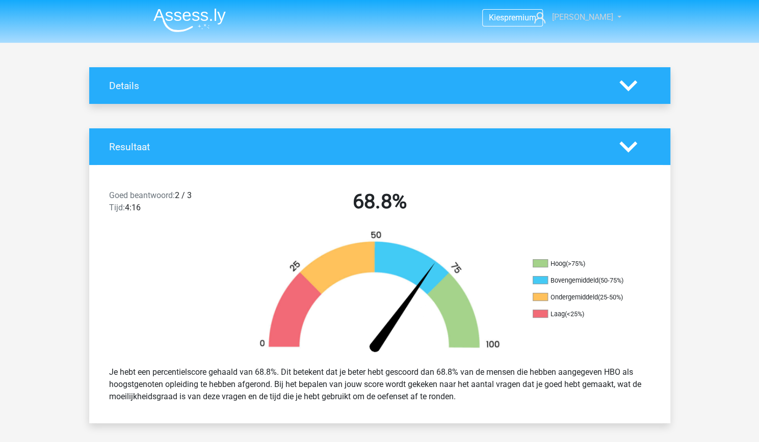
click at [595, 16] on span "[PERSON_NAME]" at bounding box center [581, 17] width 61 height 10
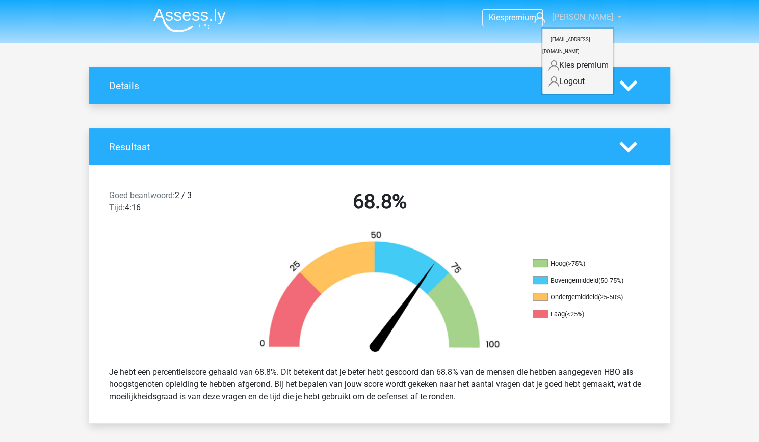
click at [545, 15] on icon at bounding box center [539, 17] width 11 height 11
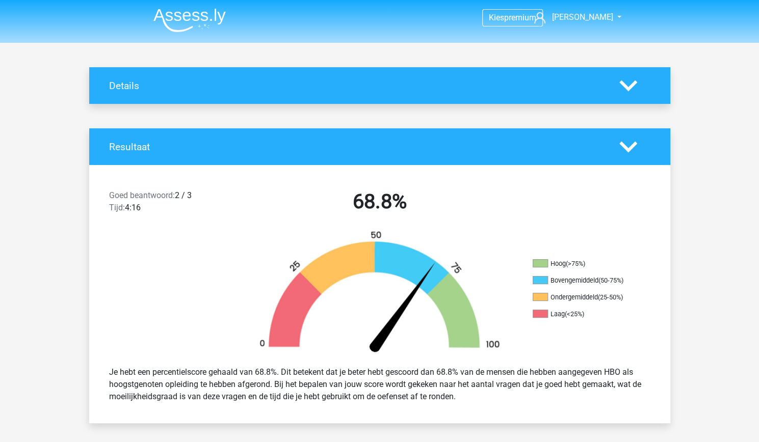
click at [197, 11] on img at bounding box center [189, 20] width 72 height 24
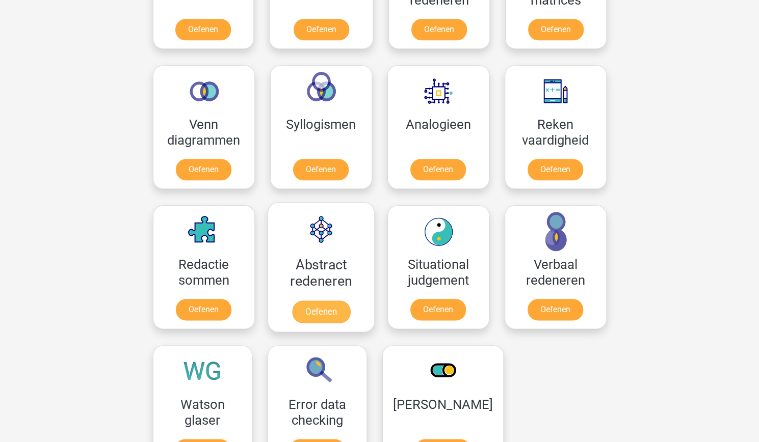
scroll to position [459, 0]
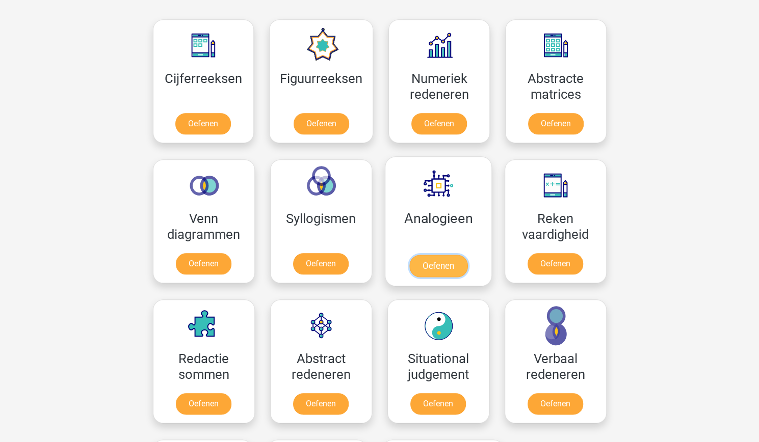
click at [425, 255] on link "Oefenen" at bounding box center [438, 266] width 58 height 22
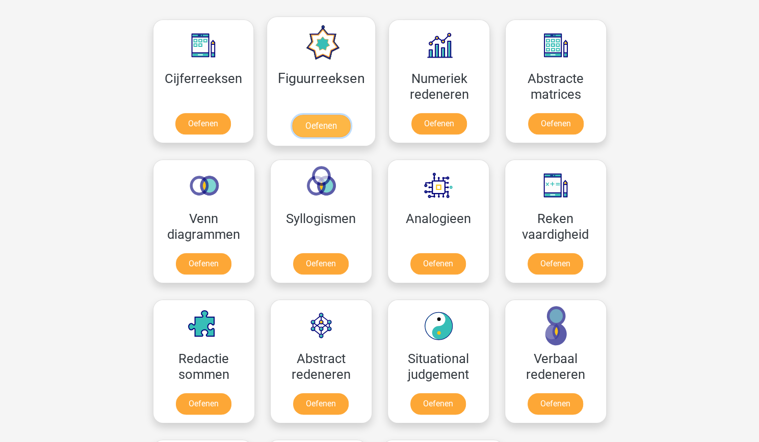
click at [330, 115] on link "Oefenen" at bounding box center [321, 126] width 58 height 22
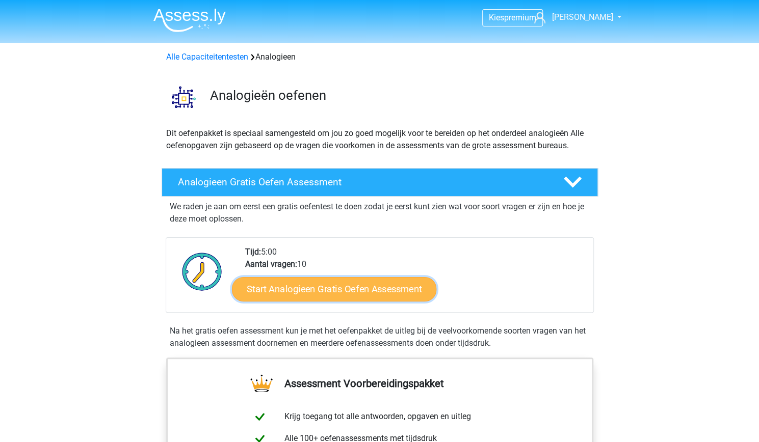
click at [395, 285] on link "Start Analogieen Gratis Oefen Assessment" at bounding box center [334, 289] width 204 height 24
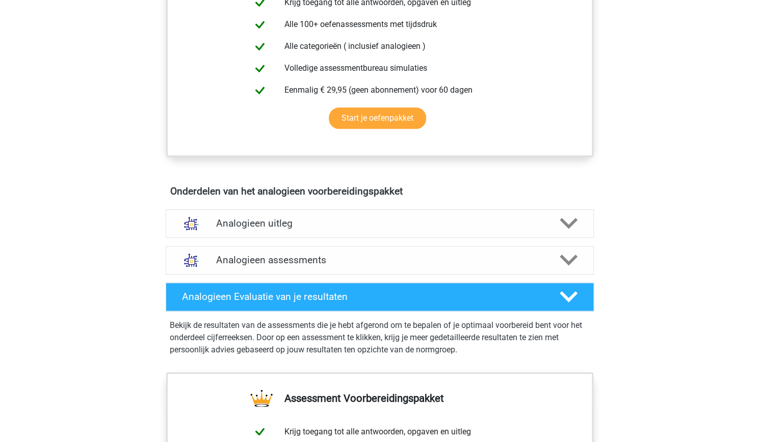
scroll to position [459, 0]
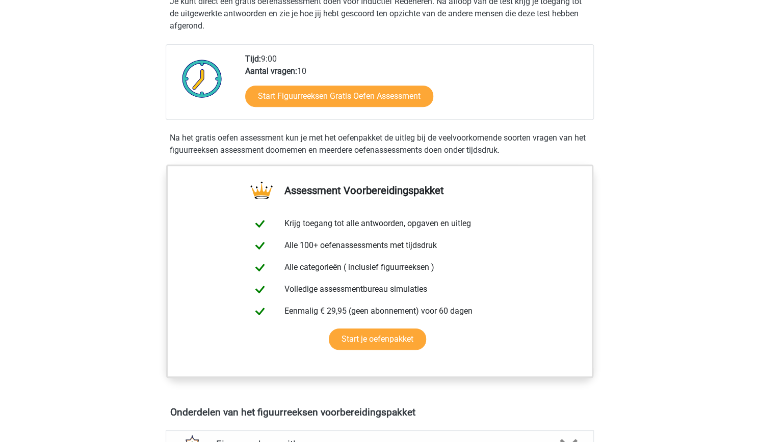
scroll to position [153, 0]
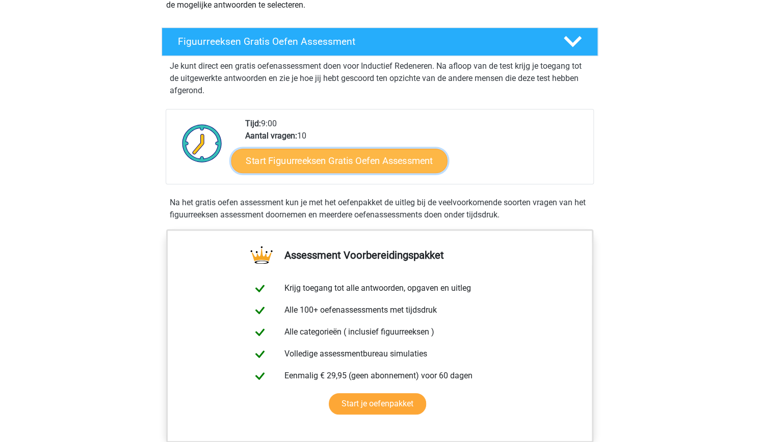
click at [352, 162] on link "Start Figuurreeksen Gratis Oefen Assessment" at bounding box center [339, 160] width 216 height 24
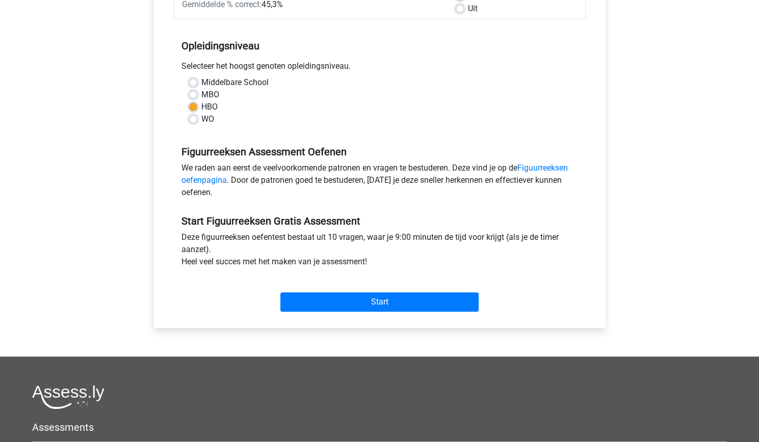
scroll to position [255, 0]
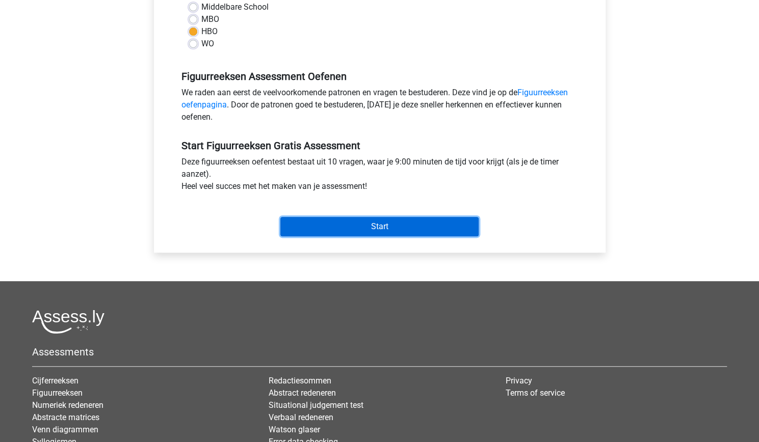
click at [355, 222] on input "Start" at bounding box center [379, 226] width 198 height 19
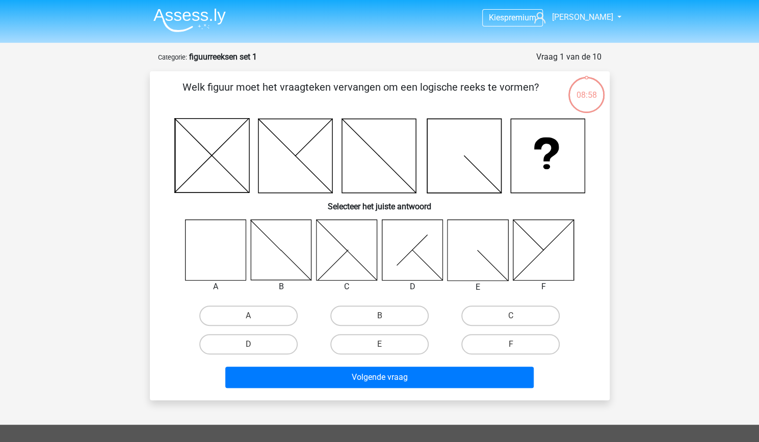
click at [218, 232] on icon at bounding box center [215, 250] width 61 height 61
click at [246, 321] on label "A" at bounding box center [248, 316] width 98 height 20
click at [248, 321] on input "A" at bounding box center [251, 319] width 7 height 7
radio input "true"
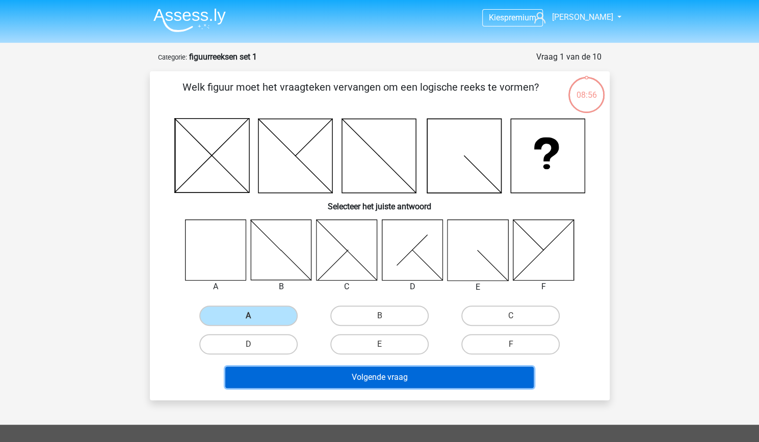
click at [291, 369] on button "Volgende vraag" at bounding box center [379, 377] width 308 height 21
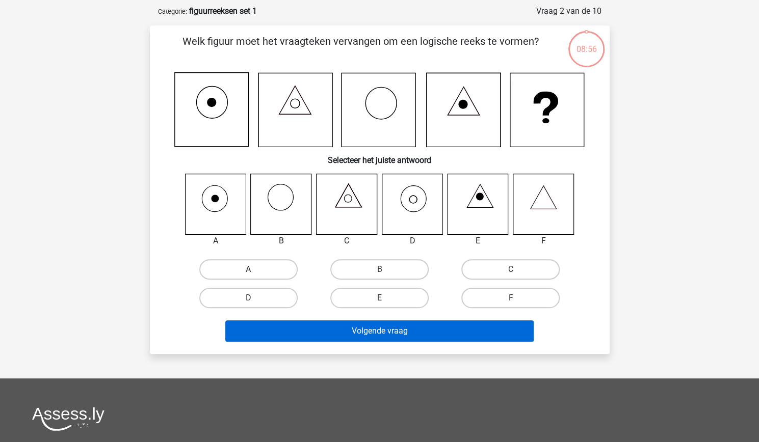
scroll to position [51, 0]
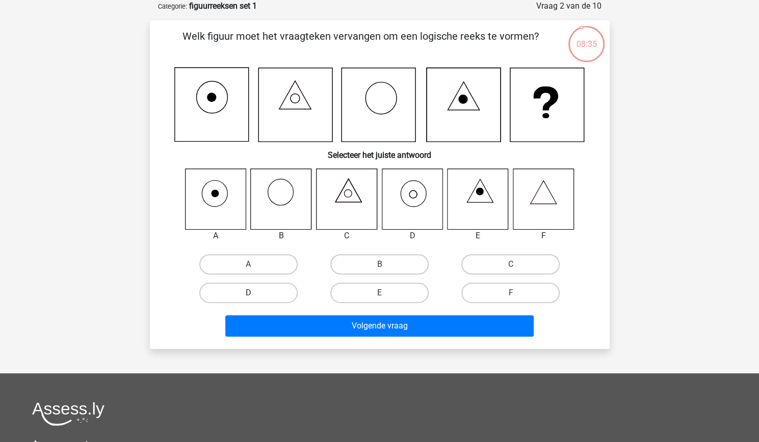
click at [268, 294] on label "D" at bounding box center [248, 293] width 98 height 20
click at [255, 294] on input "D" at bounding box center [251, 296] width 7 height 7
radio input "true"
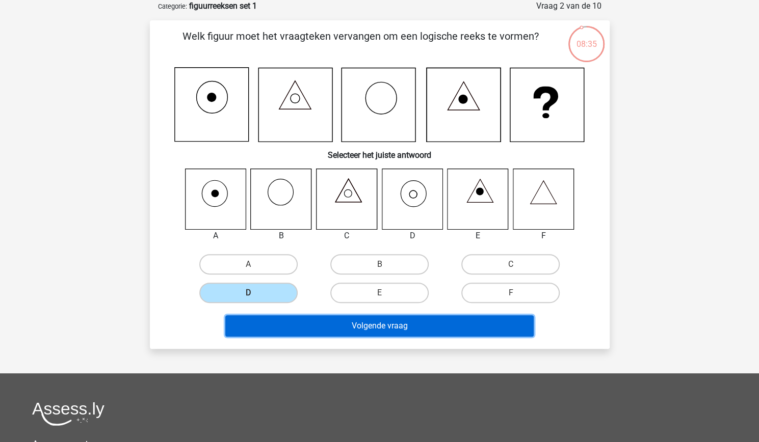
click at [349, 324] on button "Volgende vraag" at bounding box center [379, 326] width 308 height 21
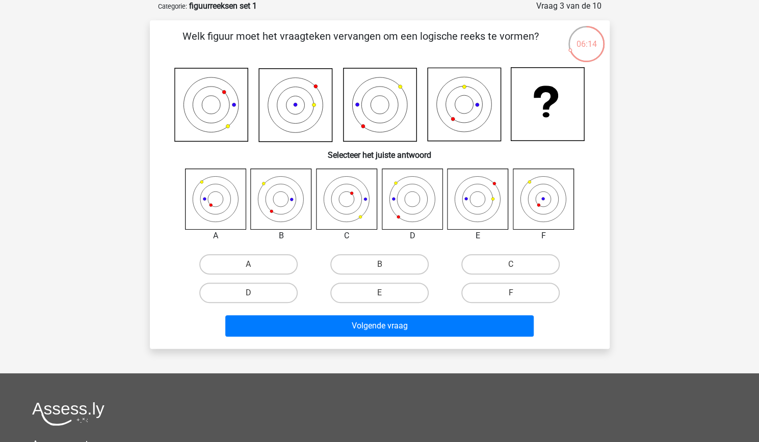
click at [210, 190] on icon at bounding box center [215, 199] width 61 height 61
click at [253, 267] on input "A" at bounding box center [251, 268] width 7 height 7
radio input "true"
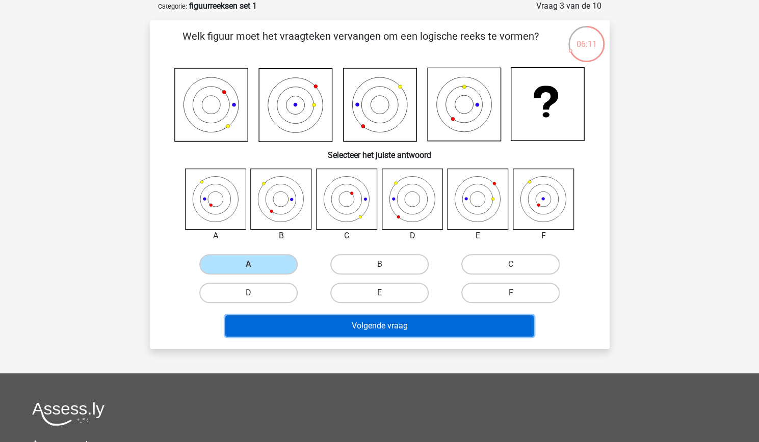
click at [339, 332] on button "Volgende vraag" at bounding box center [379, 326] width 308 height 21
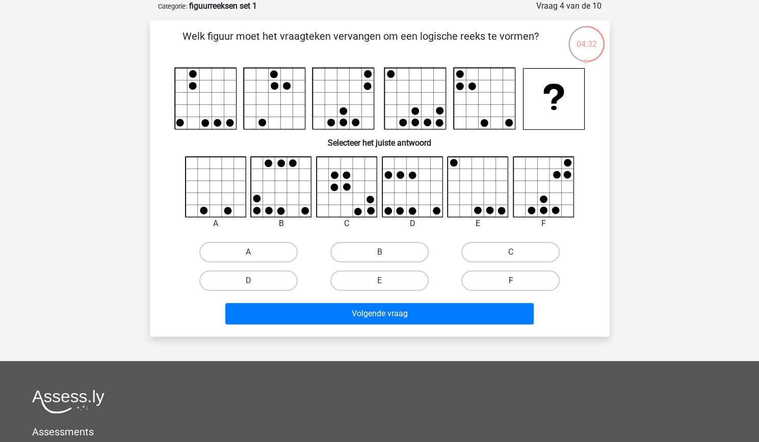
click at [525, 282] on label "F" at bounding box center [510, 281] width 98 height 20
click at [517, 282] on input "F" at bounding box center [514, 284] width 7 height 7
radio input "true"
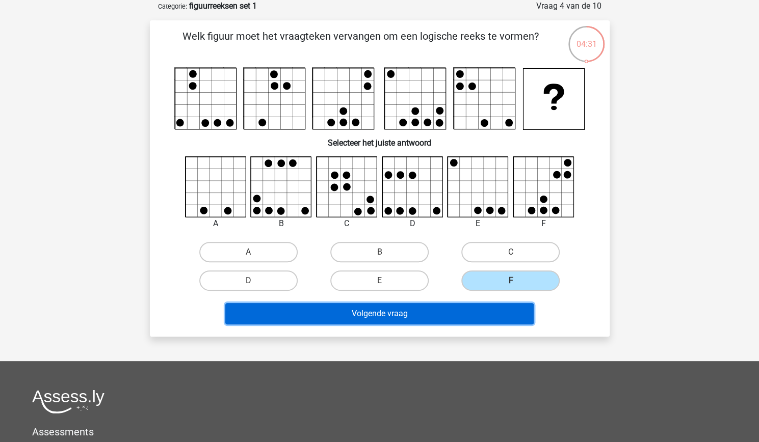
click at [450, 316] on button "Volgende vraag" at bounding box center [379, 313] width 308 height 21
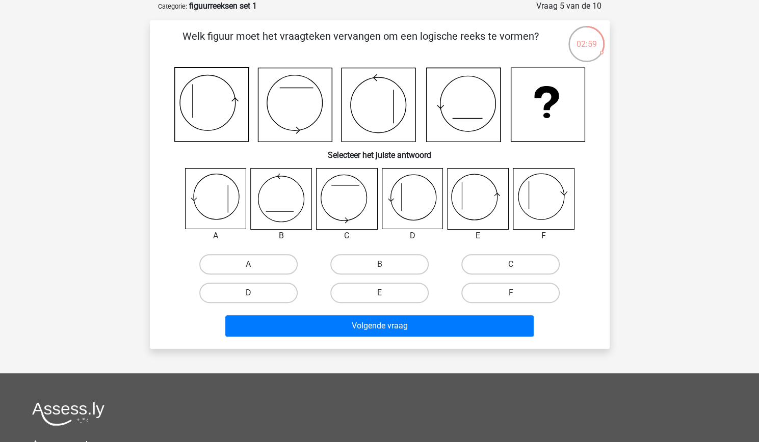
click at [240, 293] on label "D" at bounding box center [248, 293] width 98 height 20
click at [248, 293] on input "D" at bounding box center [251, 296] width 7 height 7
radio input "true"
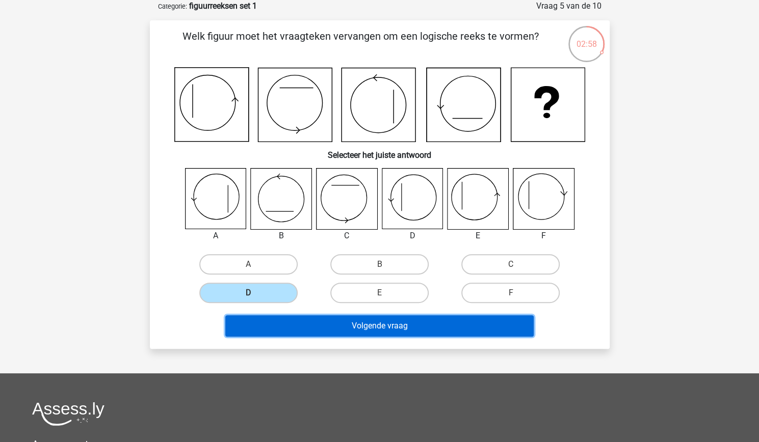
click at [333, 325] on button "Volgende vraag" at bounding box center [379, 326] width 308 height 21
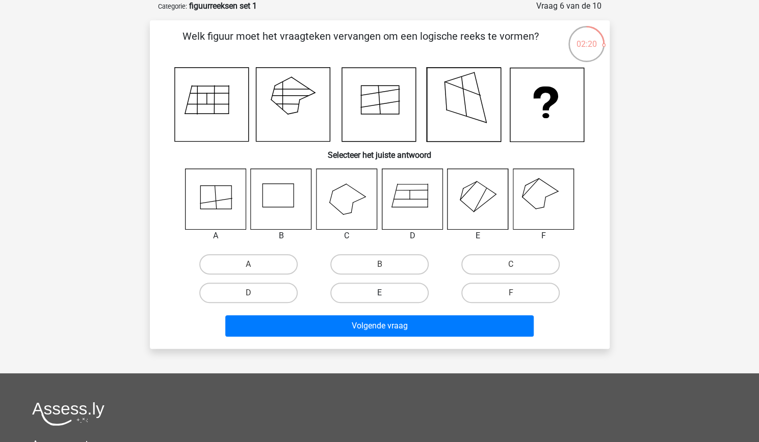
click at [359, 290] on label "E" at bounding box center [379, 293] width 98 height 20
click at [379, 293] on input "E" at bounding box center [382, 296] width 7 height 7
radio input "true"
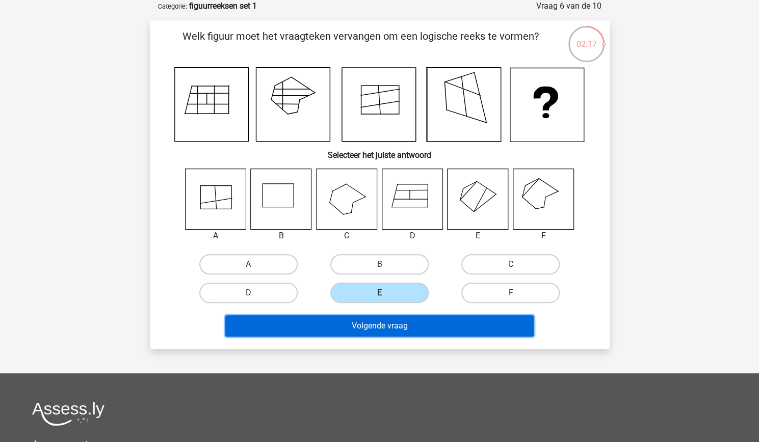
click at [432, 325] on button "Volgende vraag" at bounding box center [379, 326] width 308 height 21
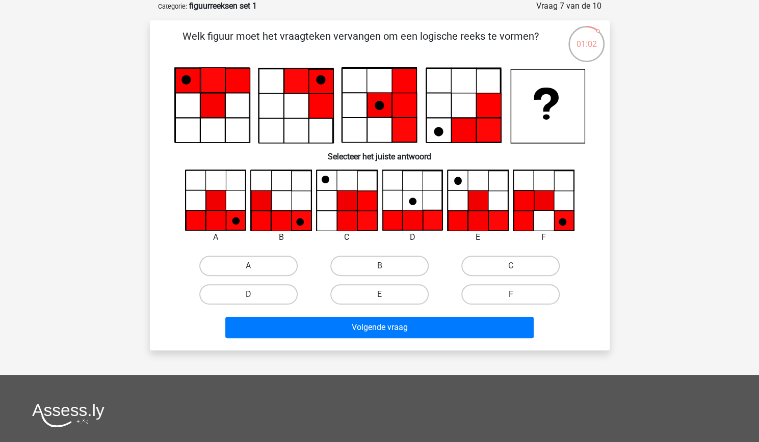
click at [213, 214] on icon at bounding box center [216, 221] width 20 height 20
click at [247, 273] on label "A" at bounding box center [248, 266] width 98 height 20
click at [248, 273] on input "A" at bounding box center [251, 269] width 7 height 7
radio input "true"
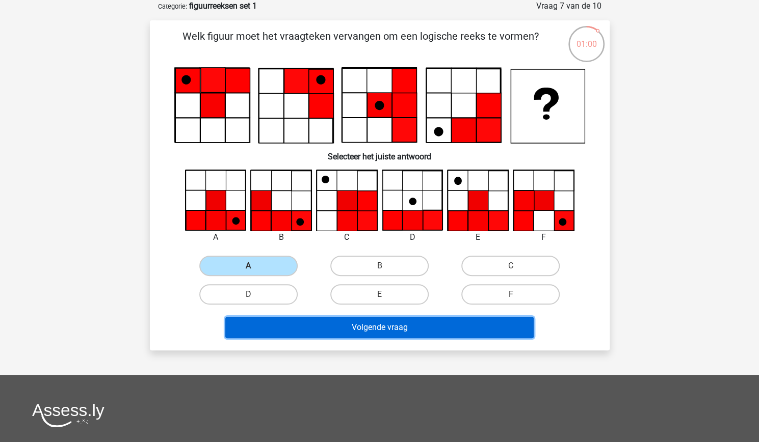
click at [298, 320] on button "Volgende vraag" at bounding box center [379, 327] width 308 height 21
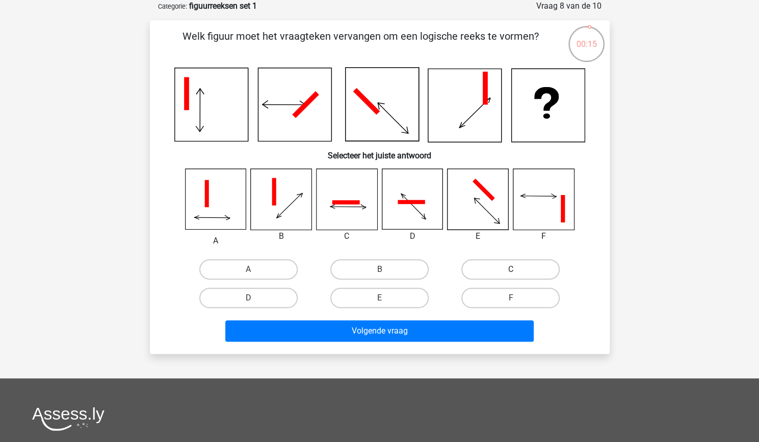
click at [482, 269] on label "C" at bounding box center [510, 269] width 98 height 20
click at [511, 270] on input "C" at bounding box center [514, 273] width 7 height 7
radio input "true"
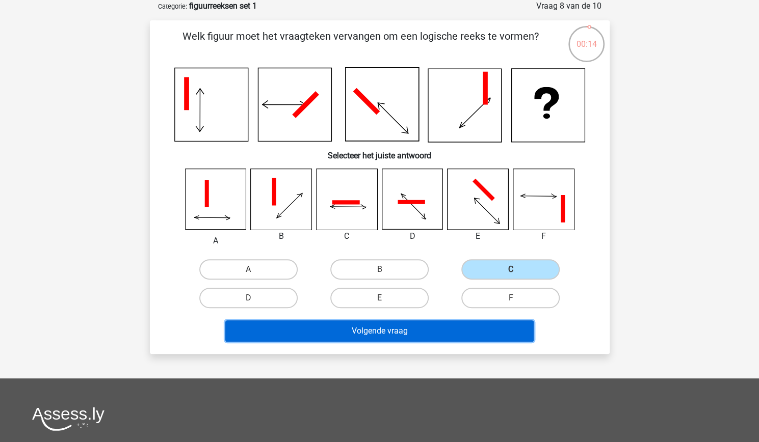
click at [455, 332] on button "Volgende vraag" at bounding box center [379, 331] width 308 height 21
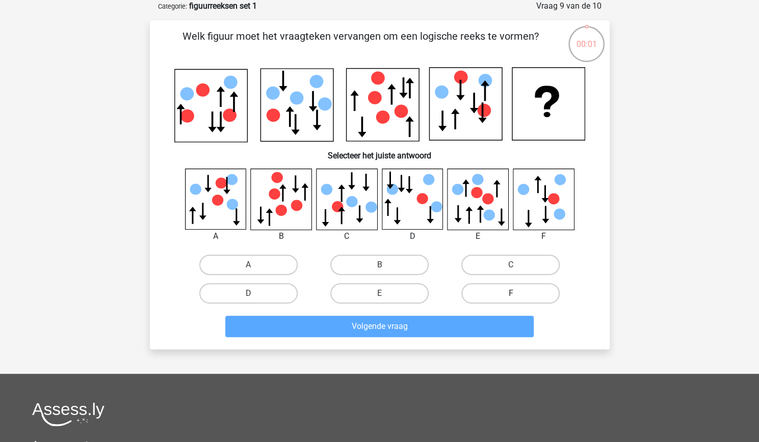
click at [488, 291] on label "F" at bounding box center [510, 293] width 98 height 20
click at [511, 294] on input "F" at bounding box center [514, 297] width 7 height 7
radio input "true"
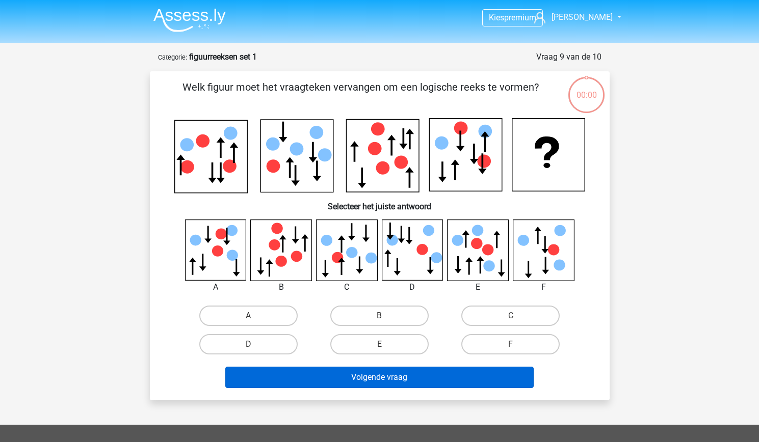
scroll to position [51, 0]
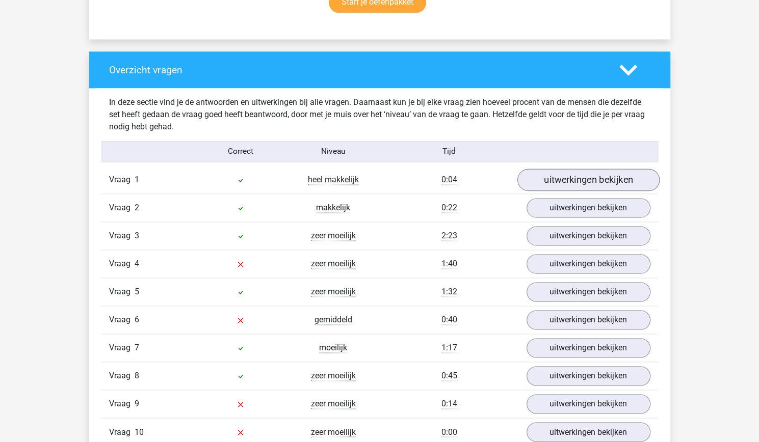
scroll to position [765, 0]
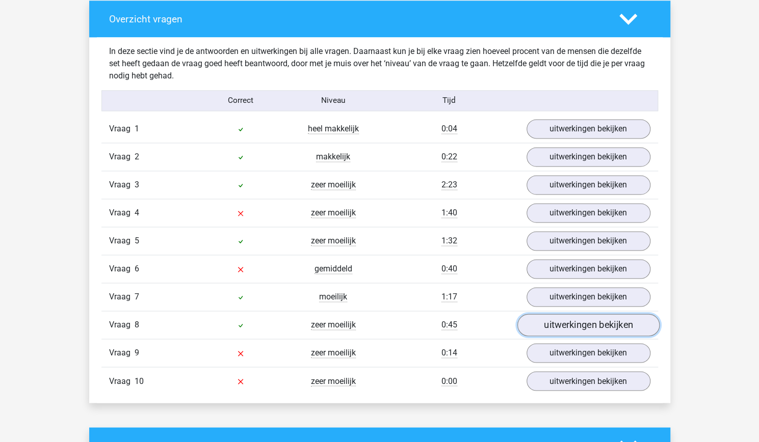
click at [561, 323] on link "uitwerkingen bekijken" at bounding box center [588, 325] width 142 height 22
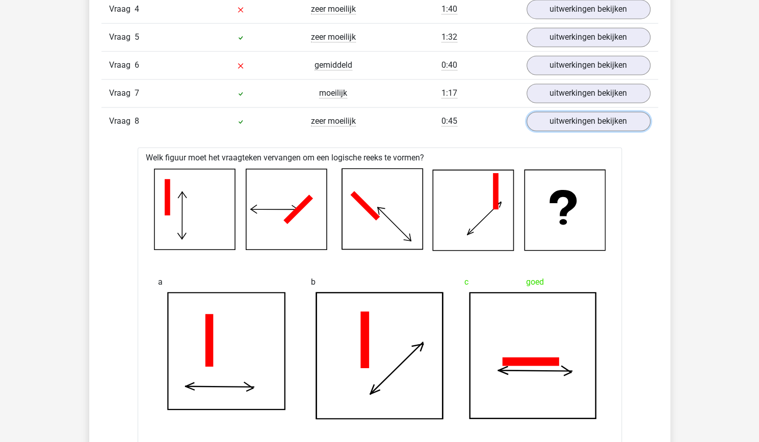
scroll to position [866, 0]
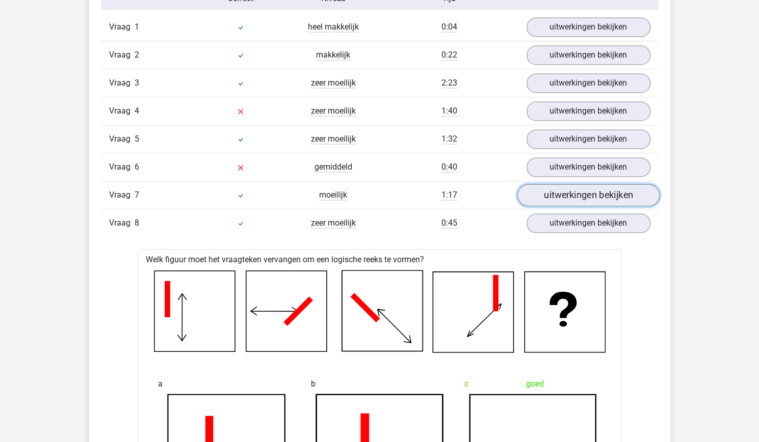
click at [592, 195] on link "uitwerkingen bekijken" at bounding box center [588, 196] width 142 height 22
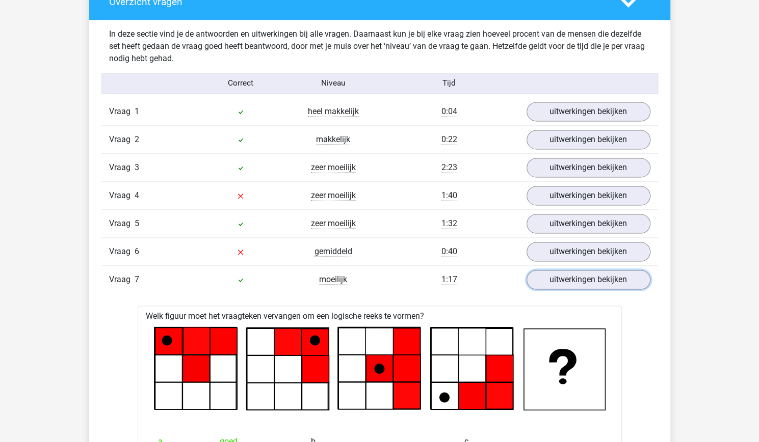
scroll to position [765, 0]
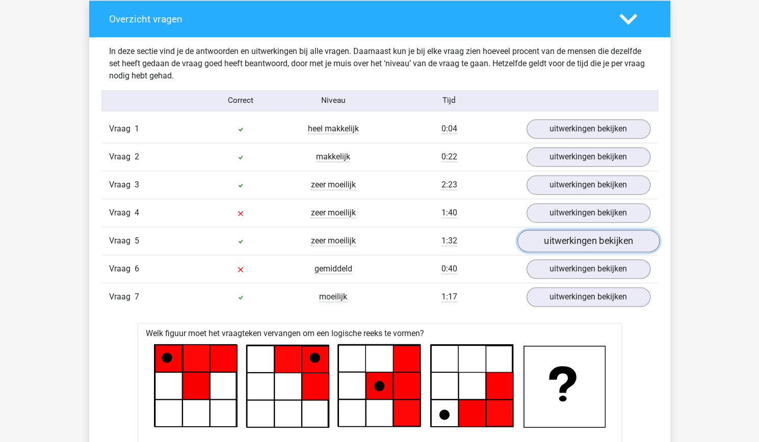
click at [565, 242] on link "uitwerkingen bekijken" at bounding box center [588, 241] width 142 height 22
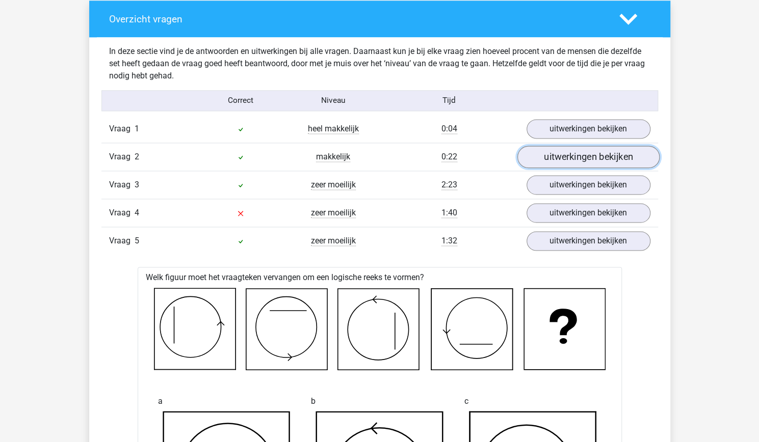
click at [558, 159] on link "uitwerkingen bekijken" at bounding box center [588, 157] width 142 height 22
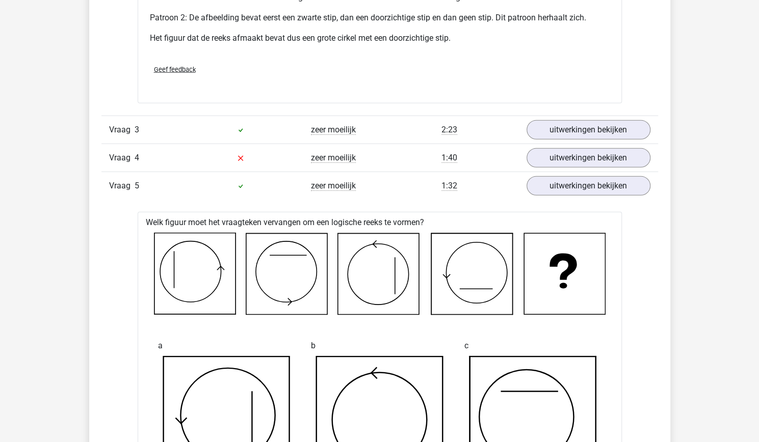
scroll to position [1427, 0]
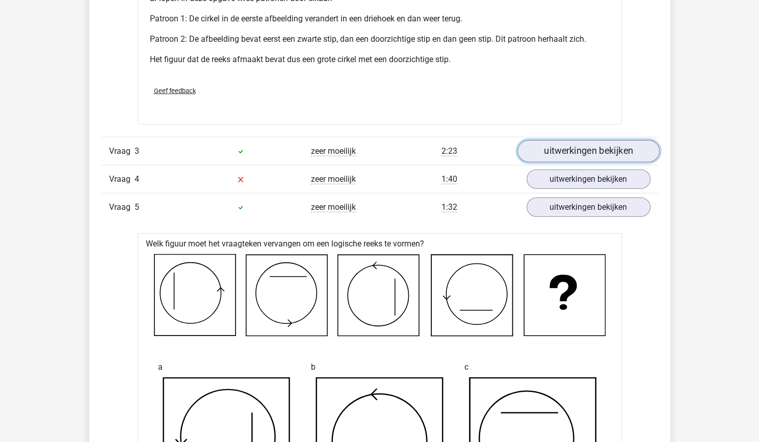
click at [567, 153] on link "uitwerkingen bekijken" at bounding box center [588, 152] width 142 height 22
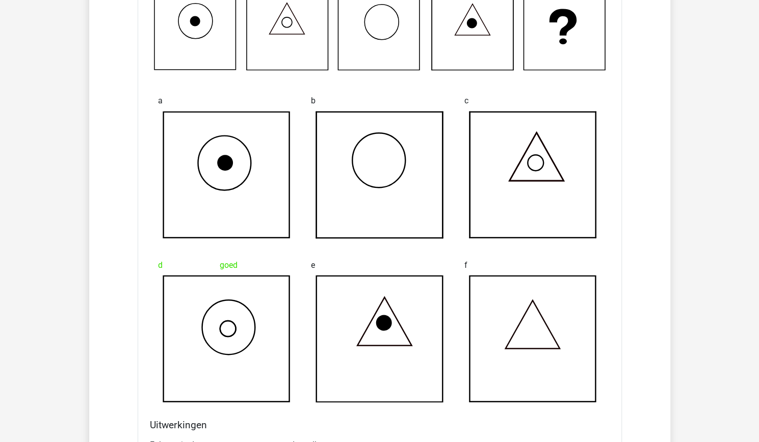
scroll to position [866, 0]
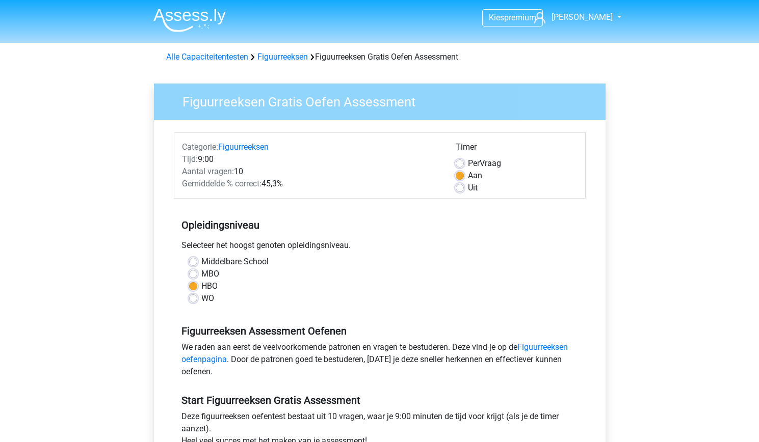
scroll to position [255, 0]
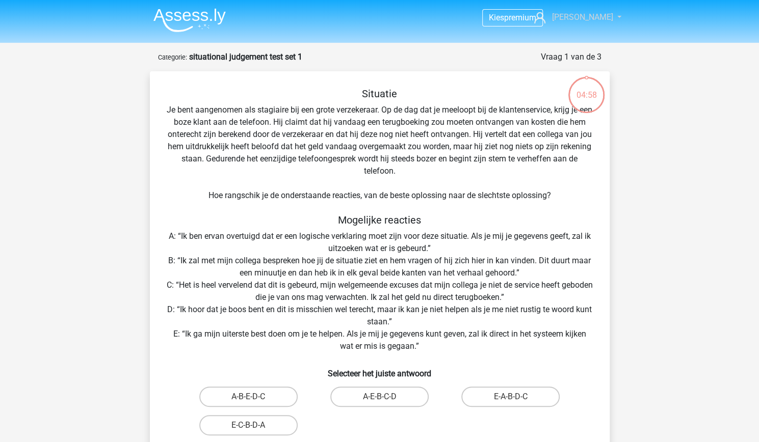
click at [593, 22] on span "[PERSON_NAME]" at bounding box center [581, 17] width 61 height 10
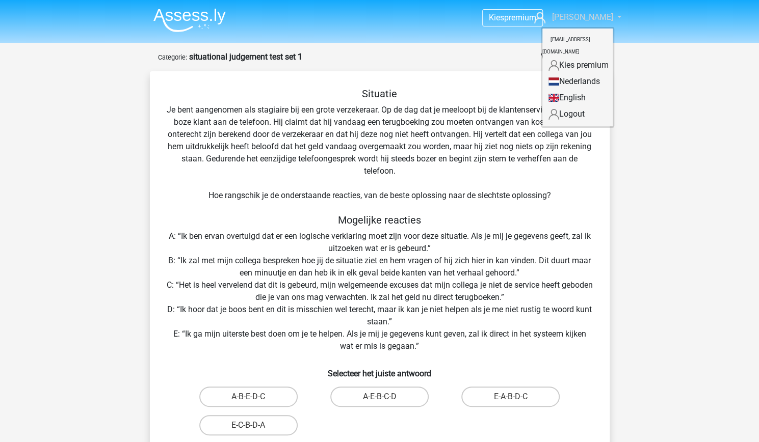
click at [579, 15] on link "[PERSON_NAME]" at bounding box center [572, 17] width 84 height 12
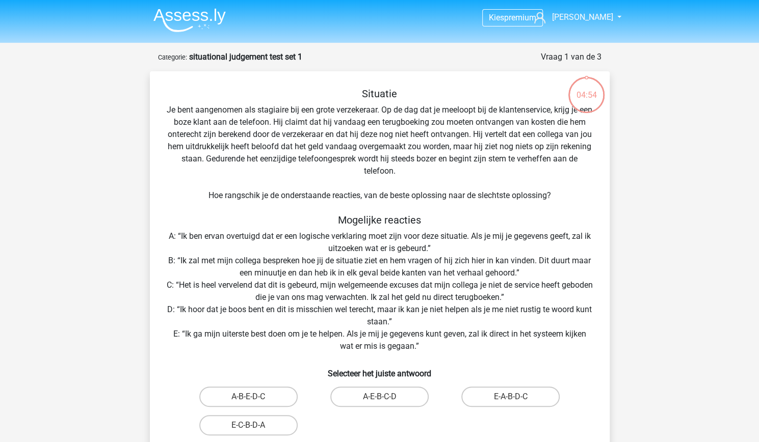
click at [204, 17] on img at bounding box center [189, 20] width 72 height 24
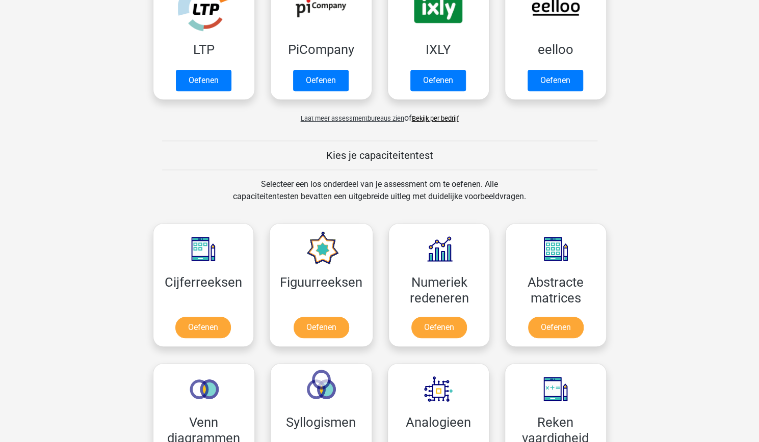
scroll to position [357, 0]
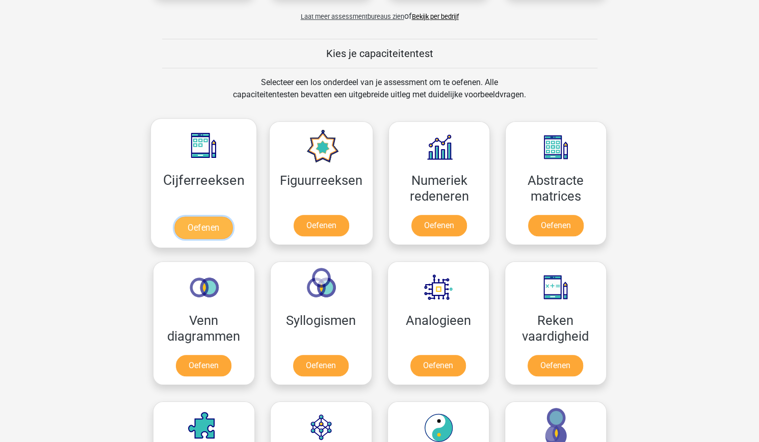
click at [210, 217] on link "Oefenen" at bounding box center [203, 228] width 58 height 22
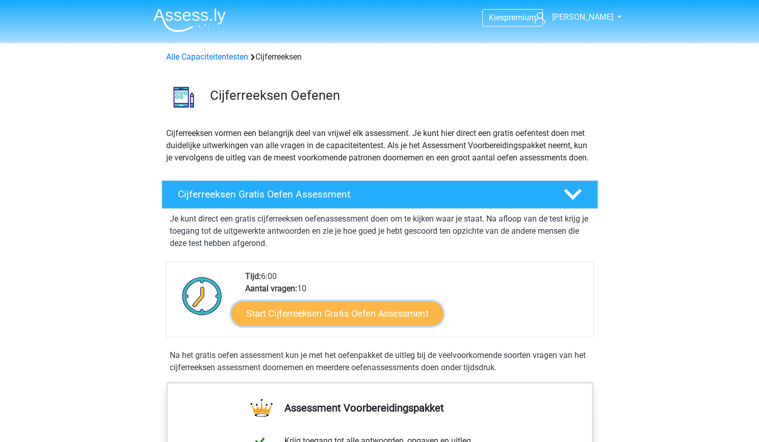
click at [314, 324] on link "Start Cijferreeksen Gratis Oefen Assessment" at bounding box center [337, 313] width 212 height 24
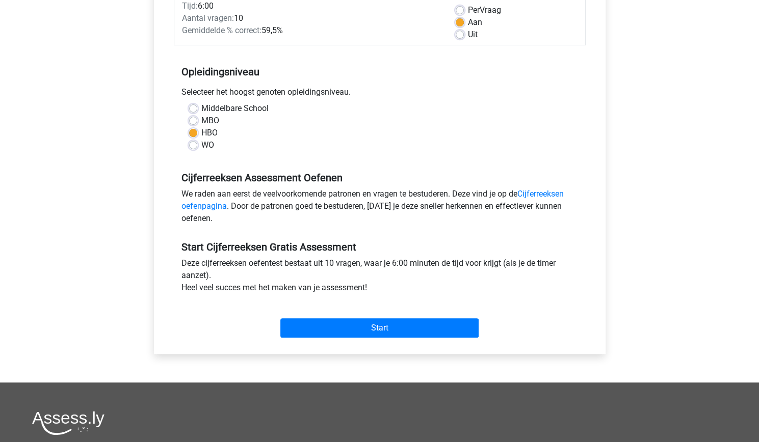
scroll to position [204, 0]
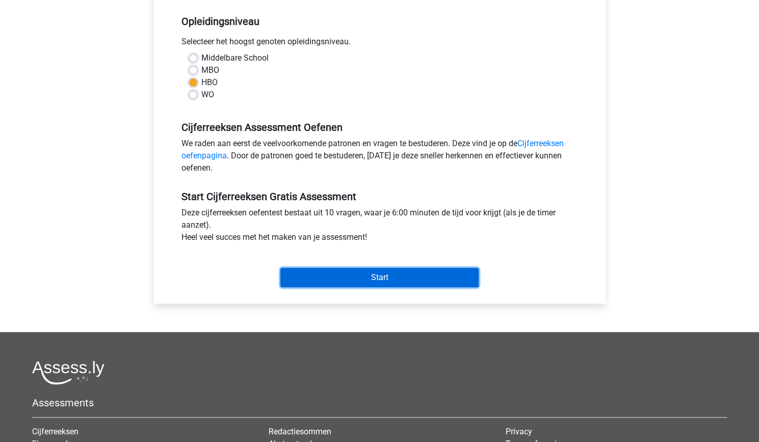
click at [329, 284] on input "Start" at bounding box center [379, 277] width 198 height 19
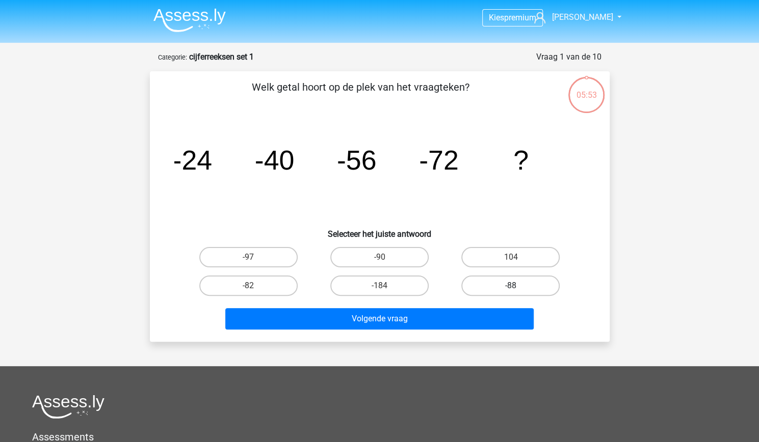
click at [486, 283] on label "-88" at bounding box center [510, 286] width 98 height 20
click at [511, 286] on input "-88" at bounding box center [514, 289] width 7 height 7
radio input "true"
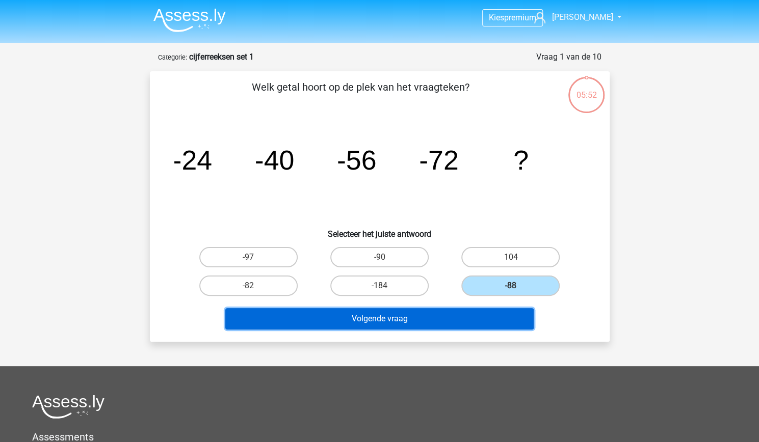
click at [472, 310] on button "Volgende vraag" at bounding box center [379, 318] width 308 height 21
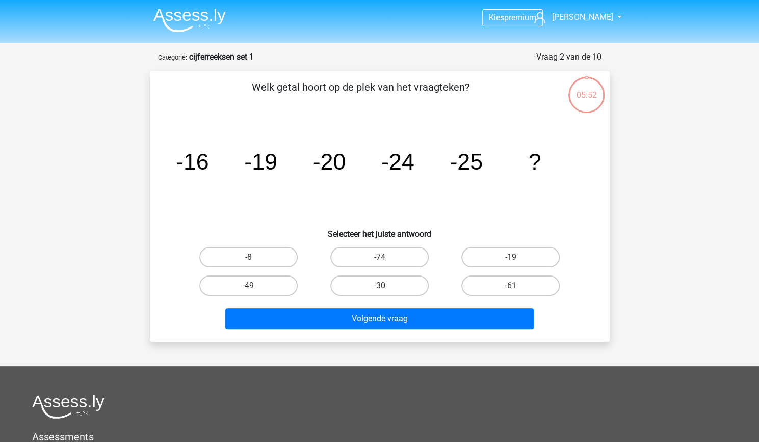
scroll to position [51, 0]
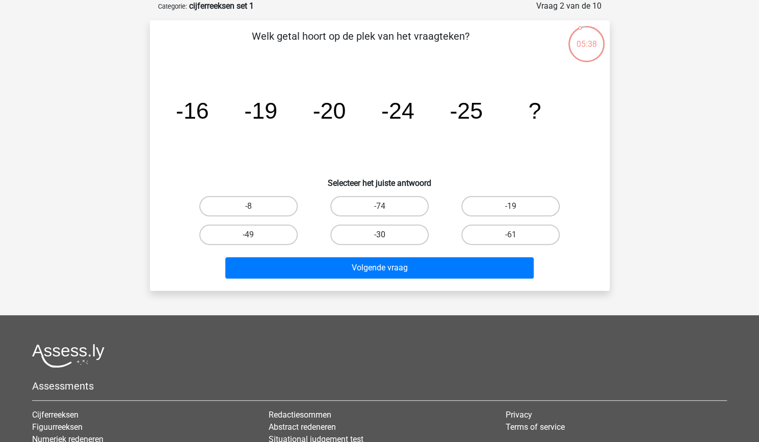
click at [410, 235] on label "-30" at bounding box center [379, 235] width 98 height 20
click at [386, 235] on input "-30" at bounding box center [382, 238] width 7 height 7
radio input "true"
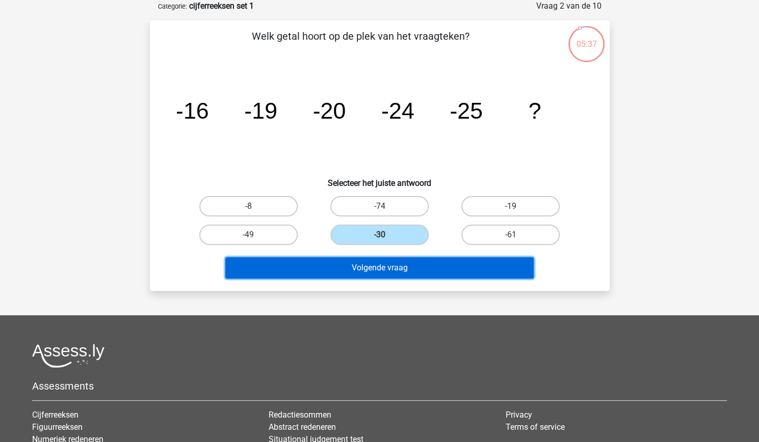
click at [410, 271] on button "Volgende vraag" at bounding box center [379, 267] width 308 height 21
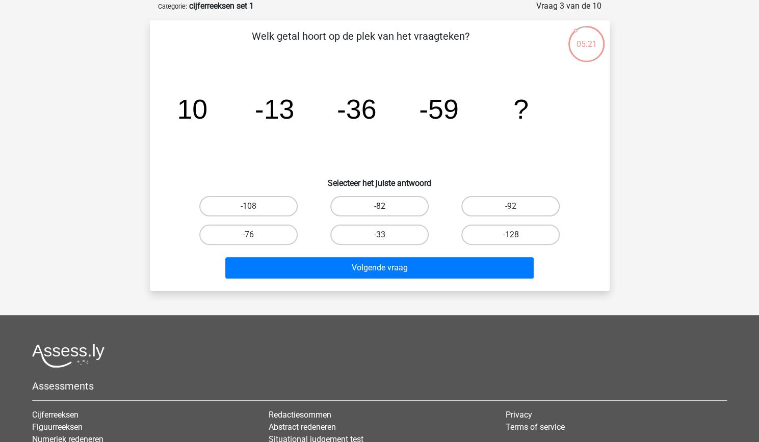
click at [389, 203] on label "-82" at bounding box center [379, 206] width 98 height 20
click at [386, 206] on input "-82" at bounding box center [382, 209] width 7 height 7
radio input "true"
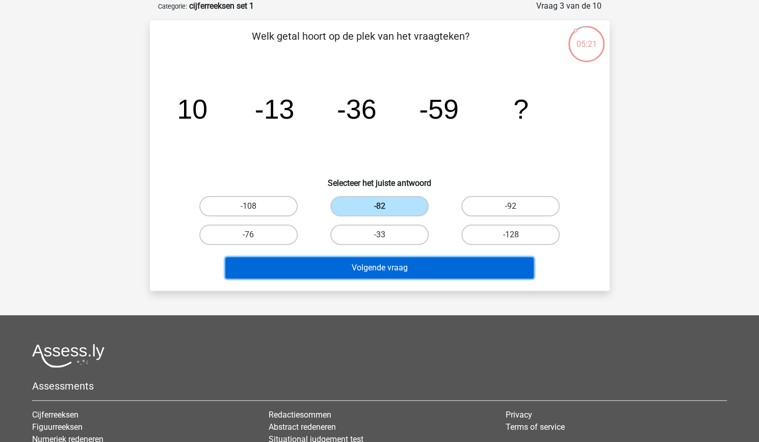
click at [372, 266] on button "Volgende vraag" at bounding box center [379, 267] width 308 height 21
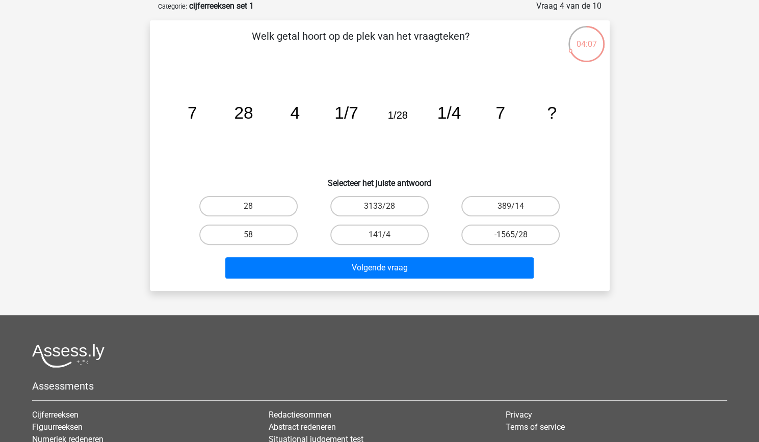
click at [252, 207] on input "28" at bounding box center [251, 209] width 7 height 7
radio input "true"
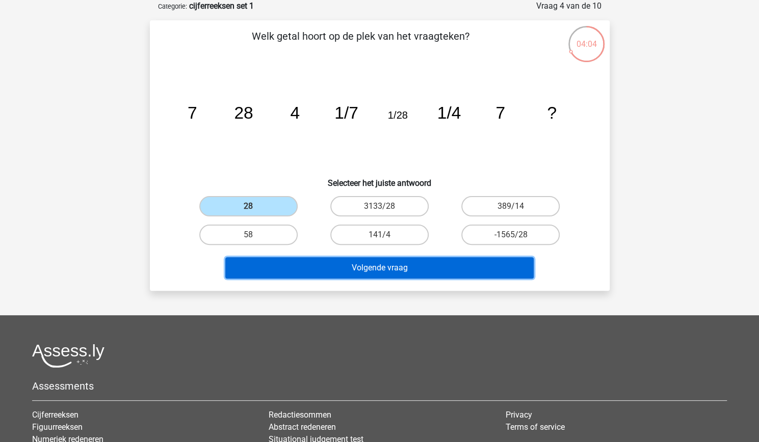
click at [345, 266] on button "Volgende vraag" at bounding box center [379, 267] width 308 height 21
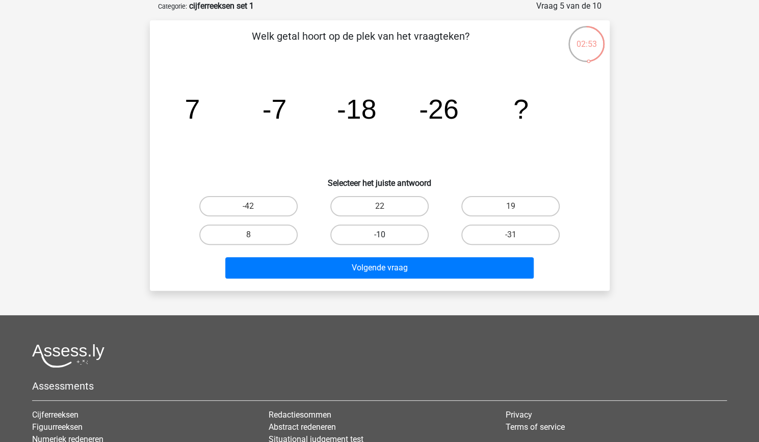
click at [369, 237] on label "-10" at bounding box center [379, 235] width 98 height 20
click at [379, 237] on input "-10" at bounding box center [382, 238] width 7 height 7
radio input "true"
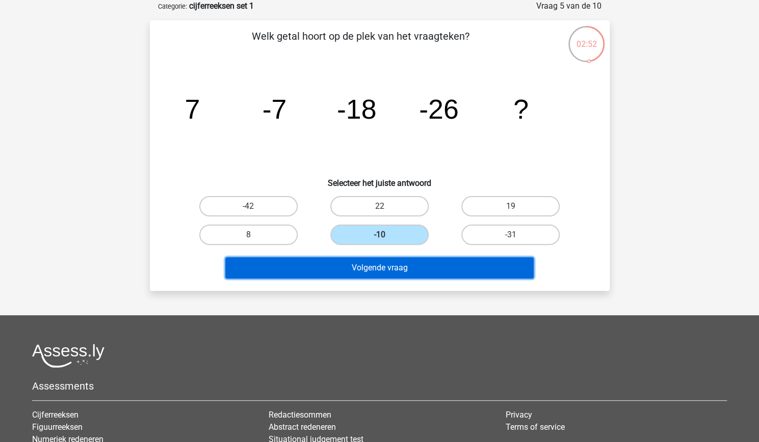
click at [370, 261] on button "Volgende vraag" at bounding box center [379, 267] width 308 height 21
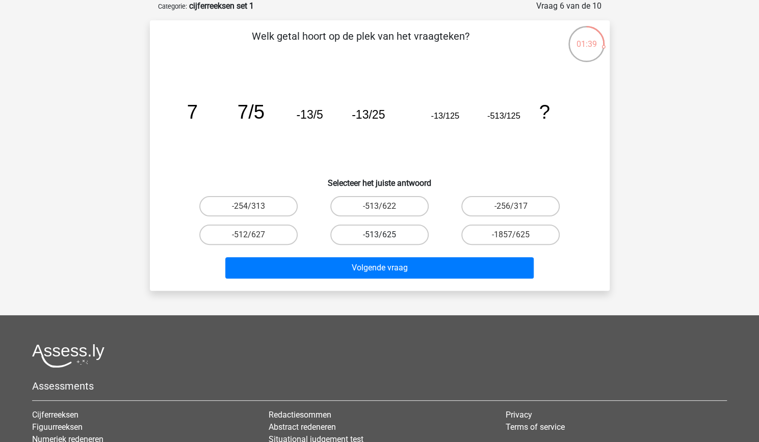
click at [371, 237] on label "-513/625" at bounding box center [379, 235] width 98 height 20
click at [379, 237] on input "-513/625" at bounding box center [382, 238] width 7 height 7
radio input "true"
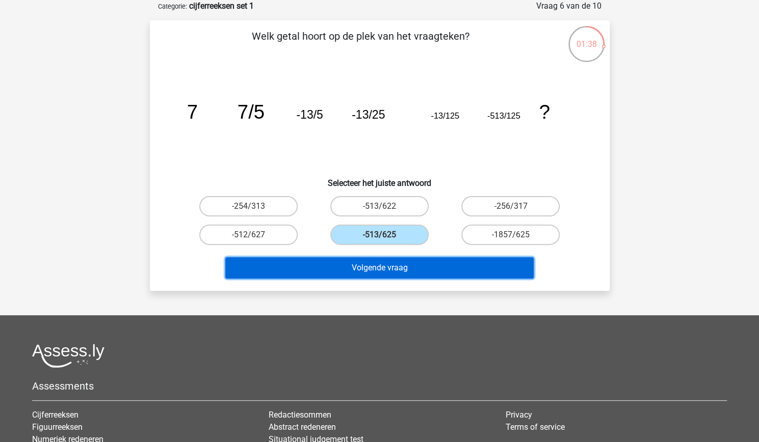
click at [357, 269] on button "Volgende vraag" at bounding box center [379, 267] width 308 height 21
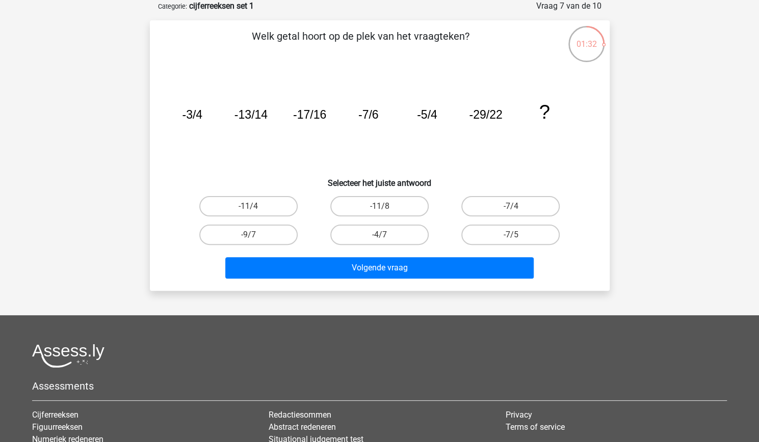
drag, startPoint x: 194, startPoint y: 120, endPoint x: 179, endPoint y: 126, distance: 16.0
click at [179, 126] on icon "image/svg+xml -3/4 -13/14 -17/16 -7/6 -5/4 -29/22 ?" at bounding box center [379, 118] width 411 height 103
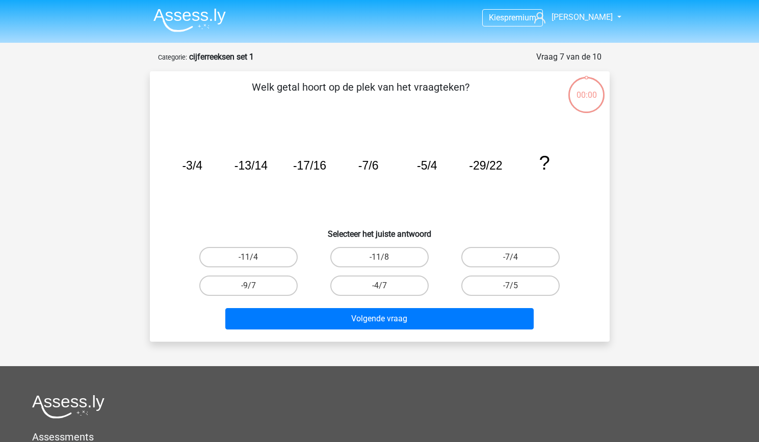
scroll to position [51, 0]
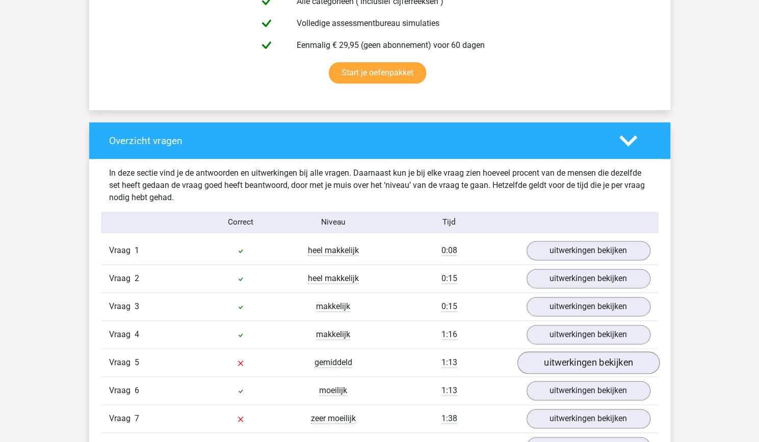
scroll to position [663, 0]
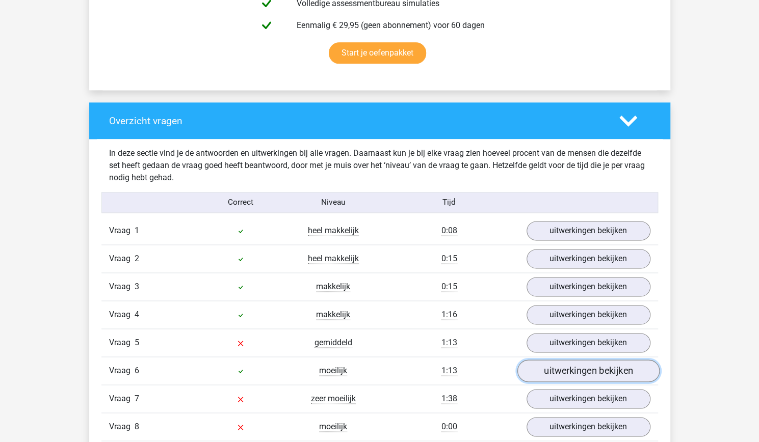
click at [567, 368] on link "uitwerkingen bekijken" at bounding box center [588, 371] width 142 height 22
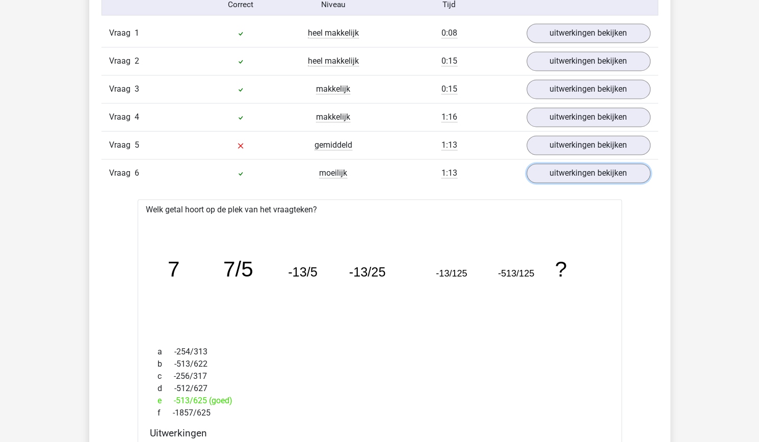
scroll to position [816, 0]
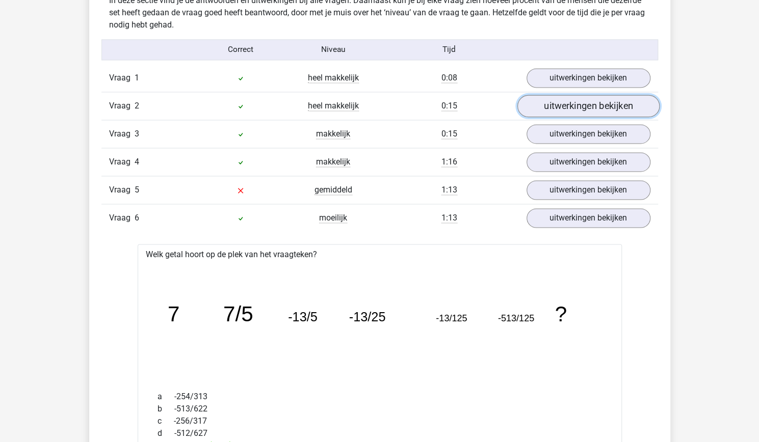
click at [554, 109] on link "uitwerkingen bekijken" at bounding box center [588, 106] width 142 height 22
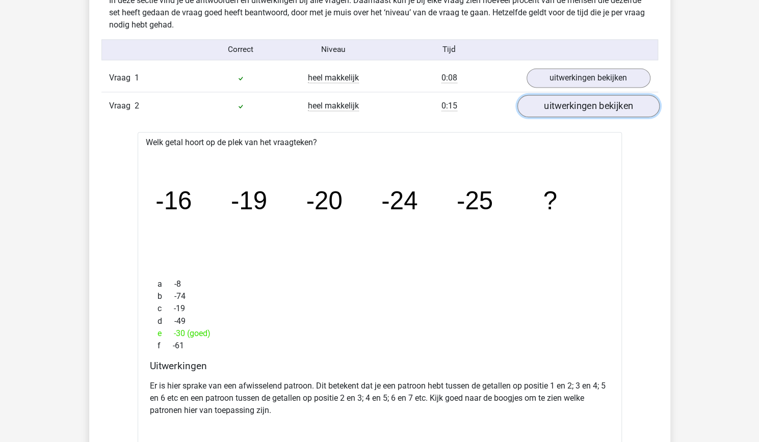
click at [554, 108] on link "uitwerkingen bekijken" at bounding box center [588, 106] width 142 height 22
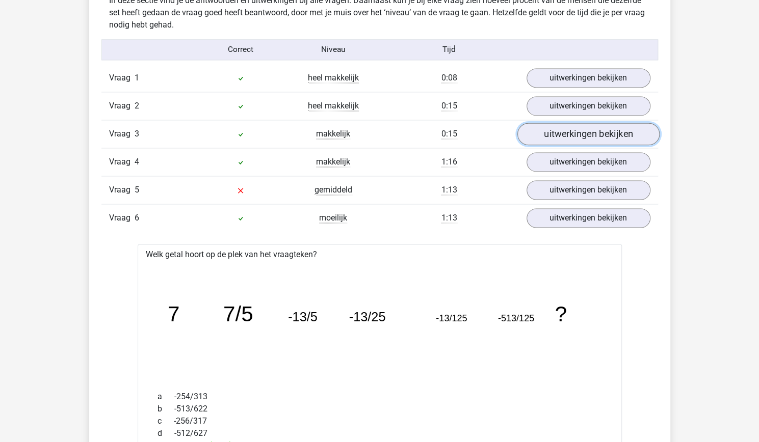
click at [559, 128] on link "uitwerkingen bekijken" at bounding box center [588, 134] width 142 height 22
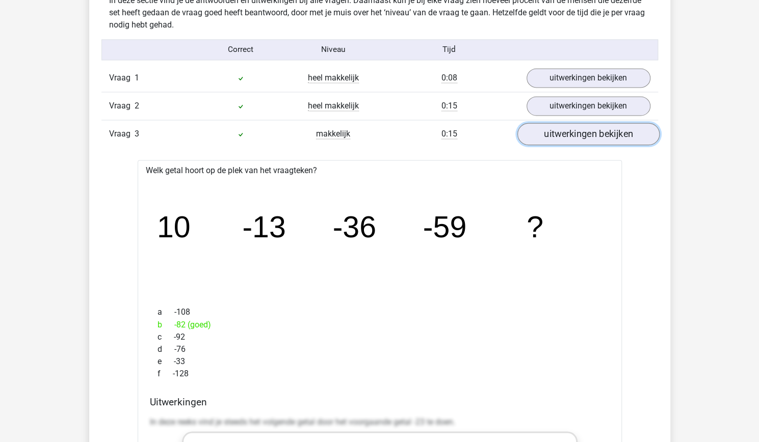
click at [559, 134] on link "uitwerkingen bekijken" at bounding box center [588, 134] width 142 height 22
